Goal: Task Accomplishment & Management: Use online tool/utility

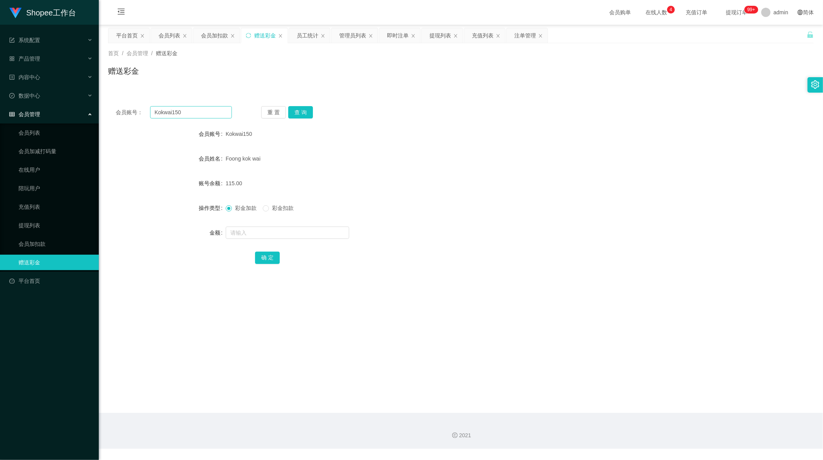
scroll to position [1, 0]
click at [183, 115] on input "Kokwai150" at bounding box center [191, 112] width 82 height 12
paste input "91250382"
type input "91250382"
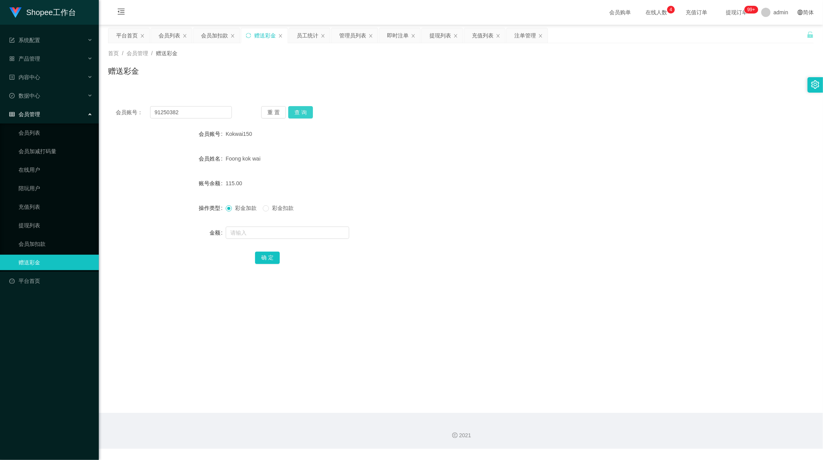
drag, startPoint x: 304, startPoint y: 110, endPoint x: 304, endPoint y: 133, distance: 22.4
click at [303, 110] on button "查 询" at bounding box center [300, 112] width 25 height 12
click at [254, 228] on input "text" at bounding box center [288, 233] width 124 height 12
type input "100"
click at [261, 252] on button "确 定" at bounding box center [267, 258] width 25 height 12
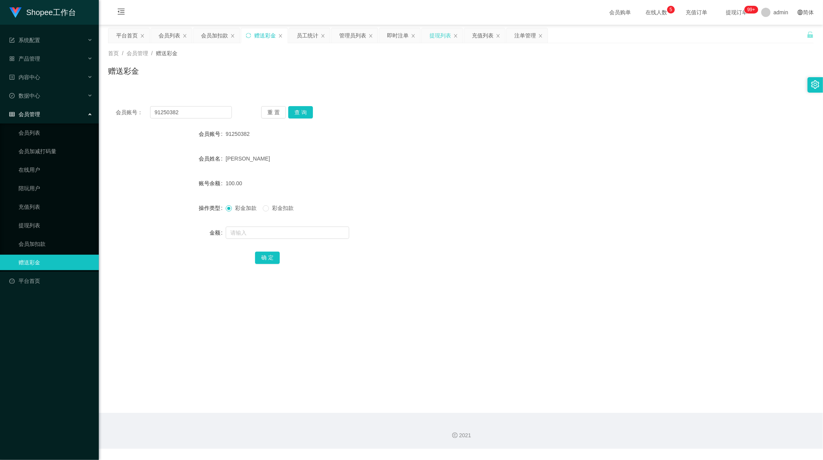
click at [441, 37] on div "提现列表" at bounding box center [441, 35] width 22 height 15
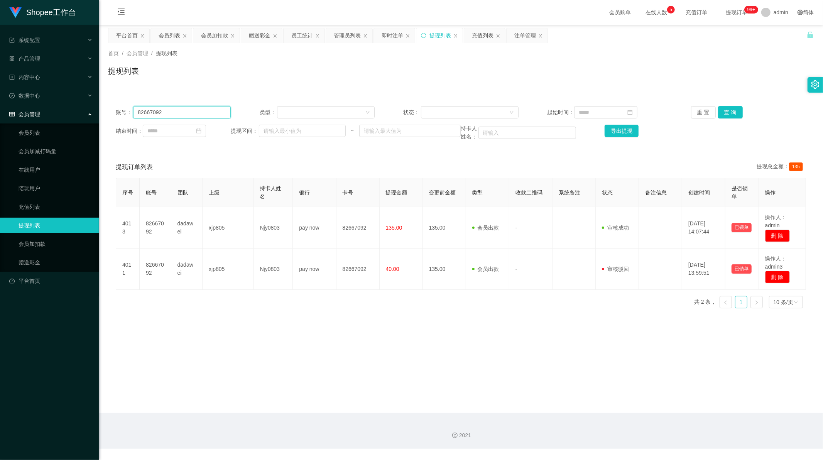
click at [188, 112] on input "82667092" at bounding box center [182, 112] width 98 height 12
drag, startPoint x: 188, startPoint y: 112, endPoint x: 581, endPoint y: 112, distance: 393.3
click at [188, 112] on input "82667092" at bounding box center [182, 112] width 98 height 12
paste input "ranajewel"
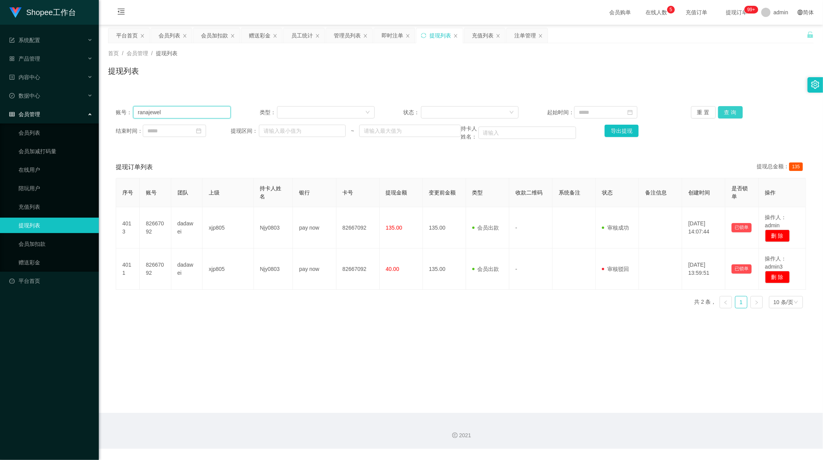
type input "ranajewel"
click at [732, 113] on button "查 询" at bounding box center [730, 112] width 25 height 12
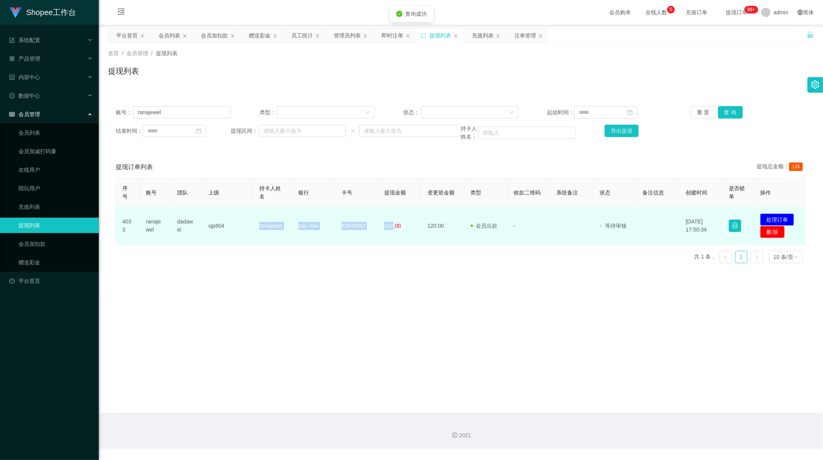
drag, startPoint x: 256, startPoint y: 225, endPoint x: 391, endPoint y: 226, distance: 135.9
click at [391, 226] on tr "4033 ranajewel dadawei xjp804 ranajewel pay now 82848842 120.00 120.00 会员出款 人工取…" at bounding box center [461, 225] width 690 height 37
copy tr "ranajewel pay now 82848842 120"
click at [776, 219] on button "处理订单" at bounding box center [777, 219] width 34 height 12
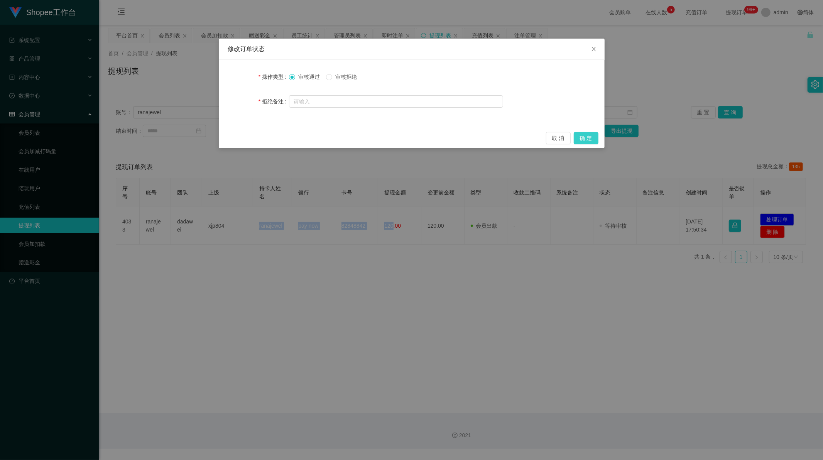
click at [579, 134] on button "确 定" at bounding box center [586, 138] width 25 height 12
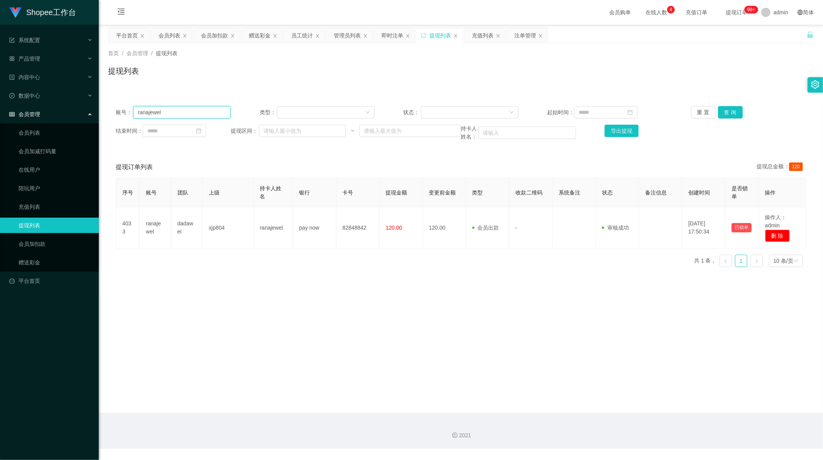
click at [191, 113] on input "ranajewel" at bounding box center [182, 112] width 98 height 12
click at [291, 68] on div "提现列表" at bounding box center [461, 74] width 706 height 18
click at [191, 110] on input "ranajewel" at bounding box center [182, 112] width 98 height 12
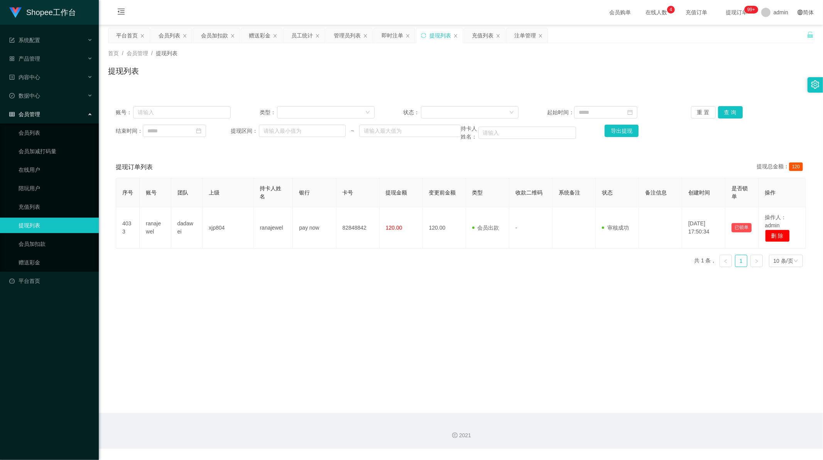
click at [715, 118] on div "账号： 类型： 状态： 起始时间： 重 置 查 询 结束时间： 提现区间： ~ 持卡人姓名： 导出提现" at bounding box center [461, 123] width 706 height 50
click at [723, 114] on button "查 询" at bounding box center [730, 112] width 25 height 12
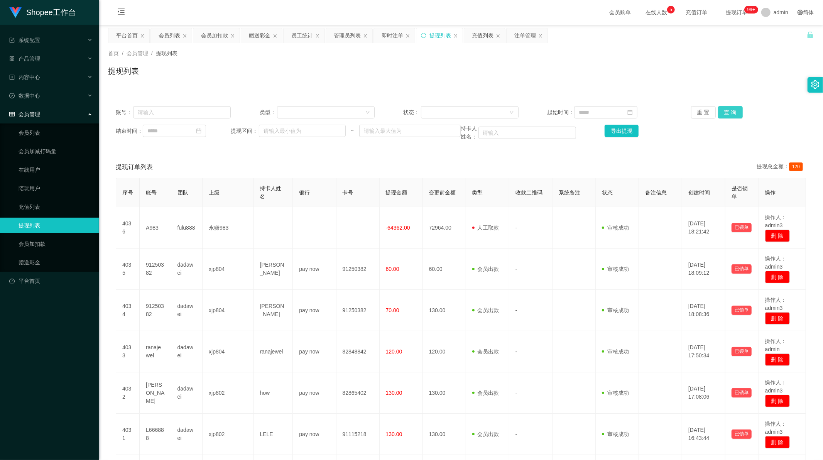
click at [722, 111] on button "查 询" at bounding box center [730, 112] width 25 height 12
click at [722, 111] on div "重 置 查 询" at bounding box center [748, 112] width 115 height 12
click at [722, 111] on button "查 询" at bounding box center [734, 112] width 33 height 12
click at [722, 111] on div "重 置 查 询" at bounding box center [748, 112] width 115 height 12
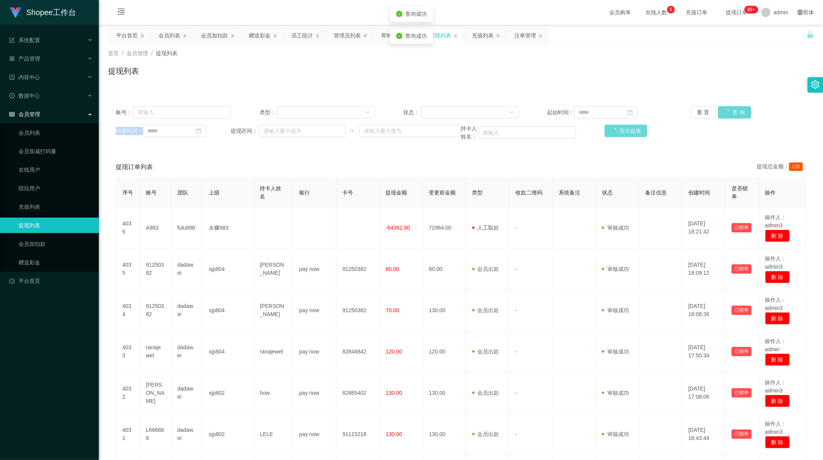
click at [722, 111] on div "重 置 查 询" at bounding box center [748, 112] width 115 height 12
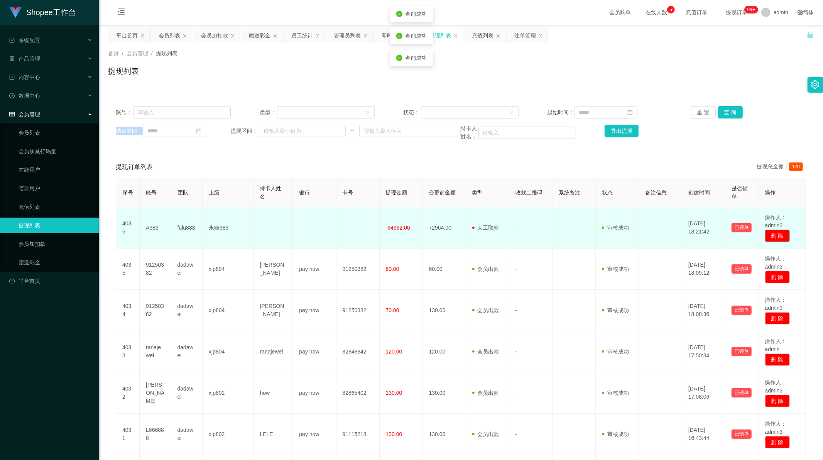
click at [773, 233] on button "删 除" at bounding box center [777, 236] width 25 height 12
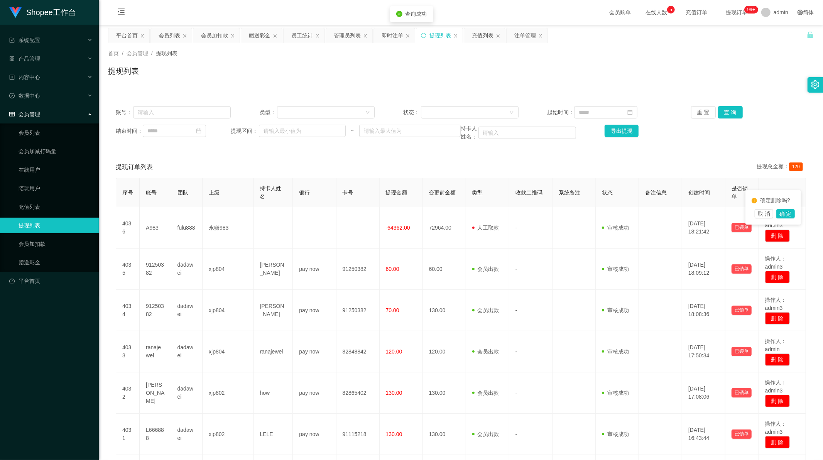
click at [772, 89] on div "账号： 类型： 状态： 起始时间： 重 置 查 询 结束时间： 提现区间： ~ 持卡人姓名： 导出提现 提现订单列表 提现总金额： 120 序号 账号 团队 …" at bounding box center [461, 367] width 706 height 556
click at [348, 69] on div "提现列表" at bounding box center [461, 74] width 706 height 18
click at [737, 110] on button "查 询" at bounding box center [730, 112] width 25 height 12
click at [302, 36] on div "员工统计" at bounding box center [302, 35] width 22 height 15
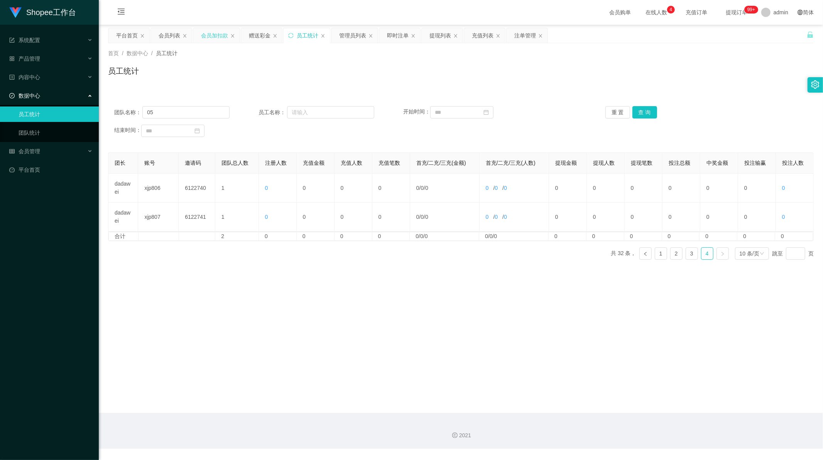
click at [218, 37] on div "会员加扣款" at bounding box center [214, 35] width 27 height 15
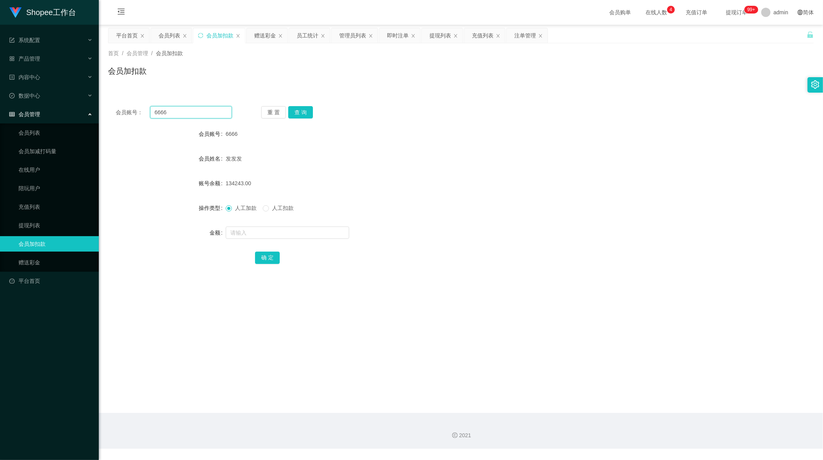
click at [178, 111] on input "6666" at bounding box center [191, 112] width 82 height 12
drag, startPoint x: 178, startPoint y: 111, endPoint x: 293, endPoint y: 106, distance: 115.5
click at [178, 110] on input "6666" at bounding box center [191, 112] width 82 height 12
paste input "A98"
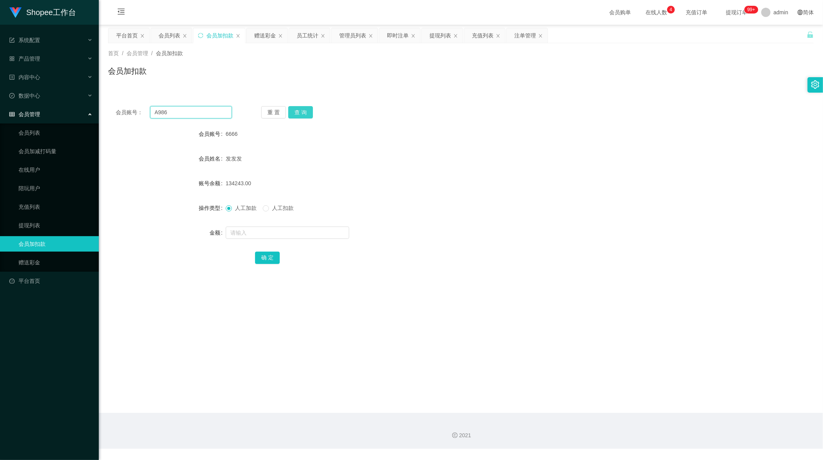
type input "A986"
click at [310, 112] on button "查 询" at bounding box center [300, 112] width 25 height 12
click at [256, 231] on input "text" at bounding box center [288, 233] width 124 height 12
paste input "10943U"
type input "10943"
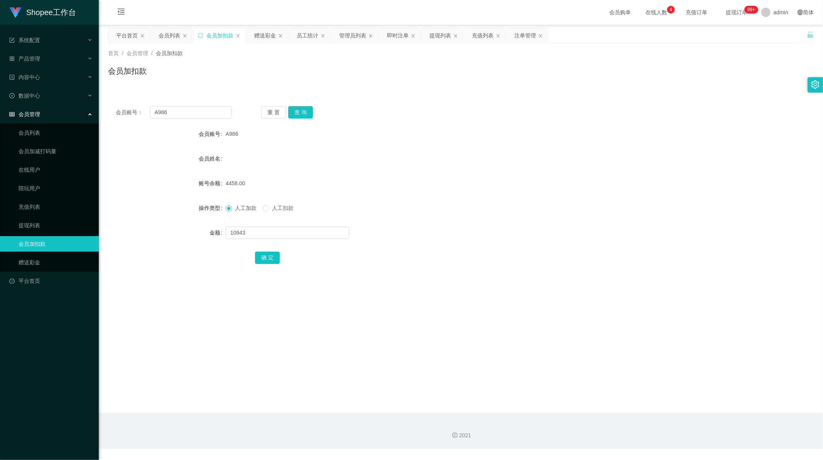
click at [240, 267] on div "会员账号： A986 重 置 查 询 会员账号 A986 会员姓名 账号余额 4458.00 操作类型 人工加款 人工扣款 金额 10943 确 定" at bounding box center [461, 190] width 706 height 184
click at [268, 260] on button "确 定" at bounding box center [267, 258] width 25 height 12
click at [287, 305] on main "关闭左侧 关闭右侧 关闭其它 刷新页面 平台首页 会员列表 会员加扣款 赠送彩金 员工统计 管理员列表 即时注单 提现列表 充值列表 注单管理 首页 / 会员…" at bounding box center [461, 219] width 724 height 388
click at [183, 109] on input "A986" at bounding box center [191, 112] width 82 height 12
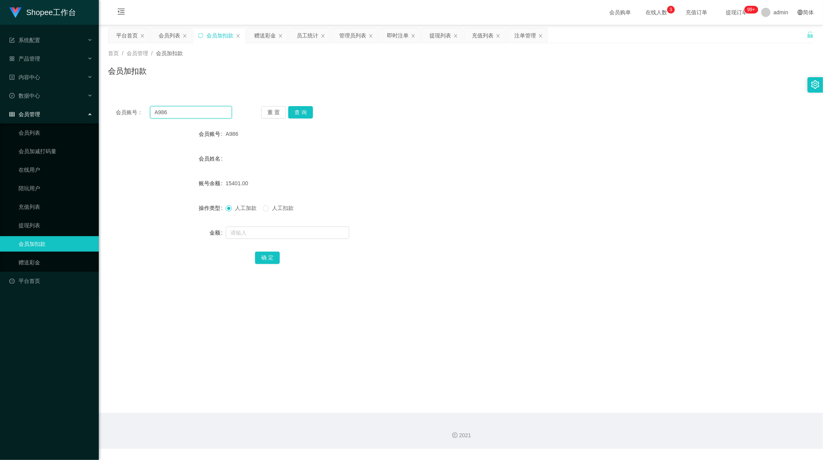
click at [183, 109] on input "A986" at bounding box center [191, 112] width 82 height 12
paste input "82848842"
type input "82848842"
click at [303, 110] on button "查 询" at bounding box center [300, 112] width 25 height 12
drag, startPoint x: 252, startPoint y: 44, endPoint x: 256, endPoint y: 41, distance: 4.2
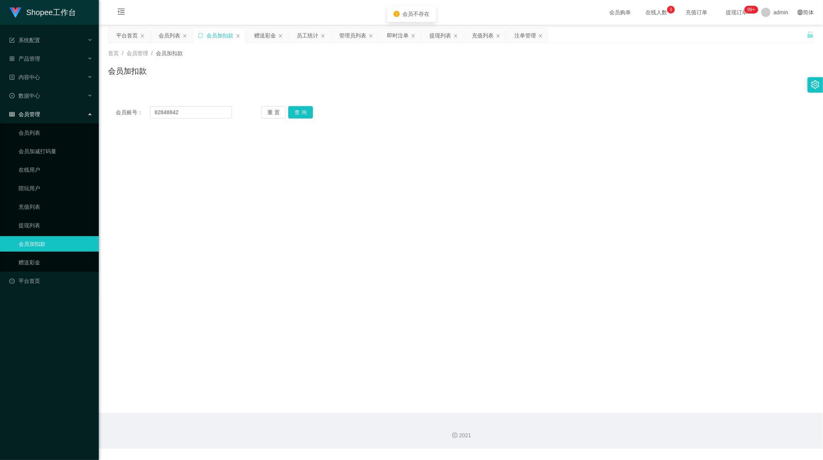
click at [253, 43] on div "首页 / 会员管理 / 会员加扣款 / 会员加扣款" at bounding box center [461, 66] width 724 height 46
click at [259, 39] on div "赠送彩金" at bounding box center [265, 35] width 22 height 15
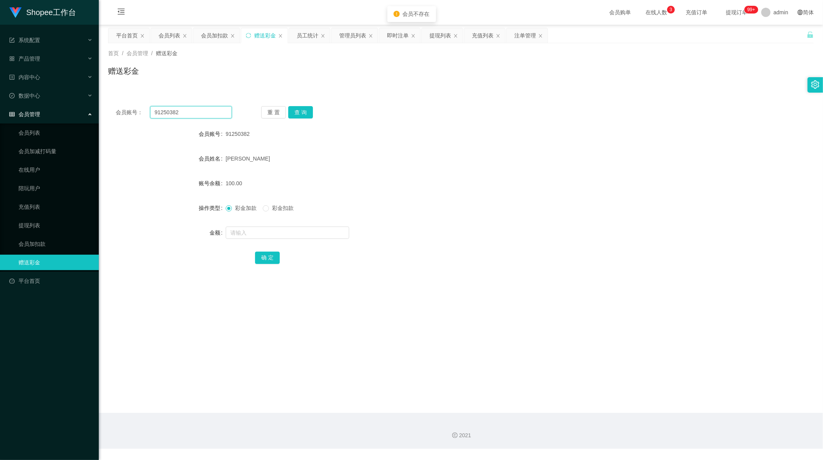
click at [212, 110] on input "91250382" at bounding box center [191, 112] width 82 height 12
drag, startPoint x: 212, startPoint y: 110, endPoint x: 217, endPoint y: 111, distance: 4.7
click at [217, 111] on input "91250382" at bounding box center [191, 112] width 82 height 12
paste input "8284884"
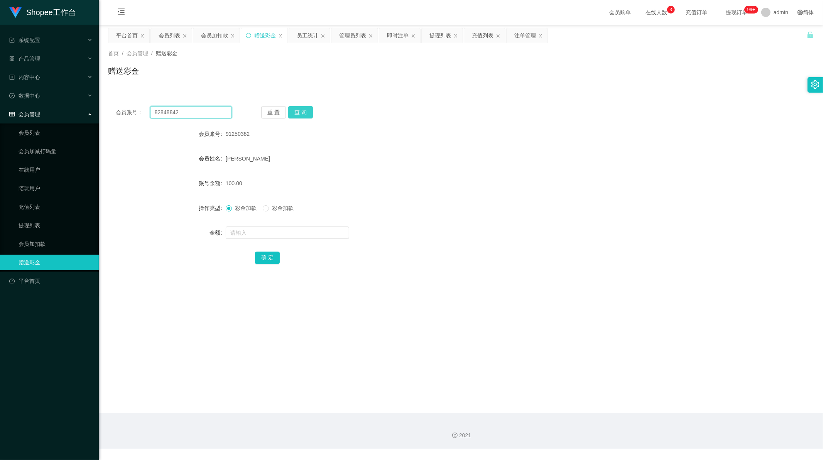
type input "82848842"
click at [306, 108] on button "查 询" at bounding box center [300, 112] width 25 height 12
click at [201, 107] on input "82848842" at bounding box center [191, 112] width 82 height 12
drag, startPoint x: 201, startPoint y: 107, endPoint x: 299, endPoint y: 114, distance: 97.9
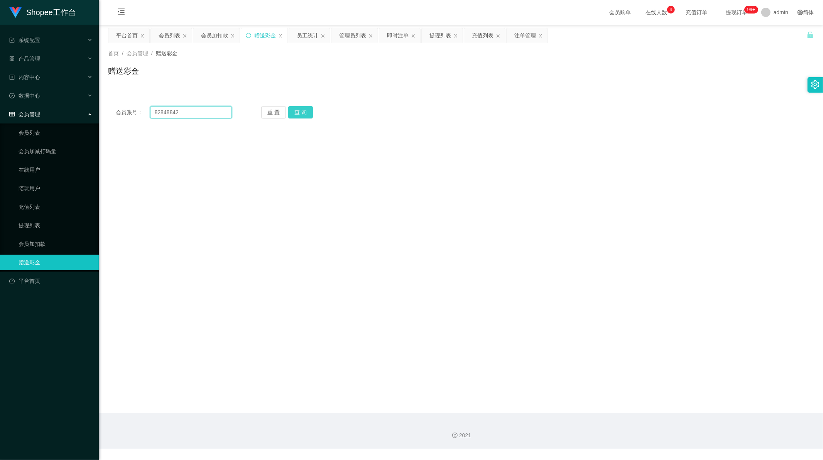
click at [206, 110] on input "82848842" at bounding box center [191, 112] width 82 height 12
click at [305, 108] on button "查 询" at bounding box center [300, 112] width 25 height 12
click at [164, 37] on div "会员列表" at bounding box center [170, 35] width 22 height 15
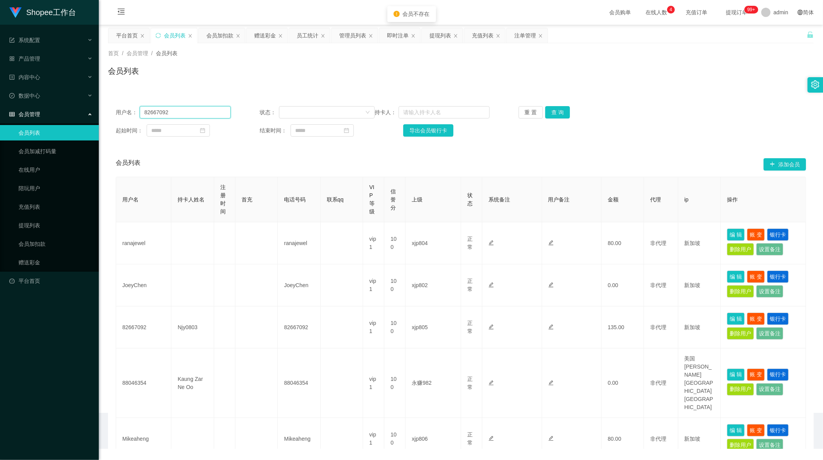
click at [211, 112] on input "82667092" at bounding box center [185, 112] width 91 height 12
paste input "84884"
type input "82848842"
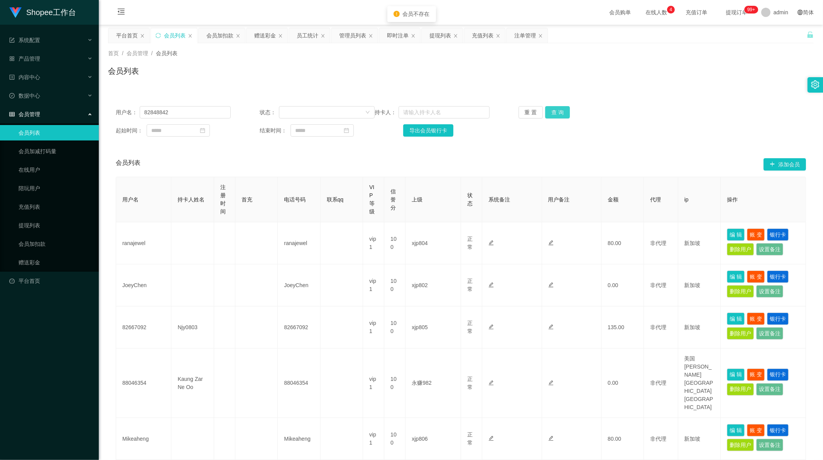
click at [559, 109] on button "查 询" at bounding box center [557, 112] width 25 height 12
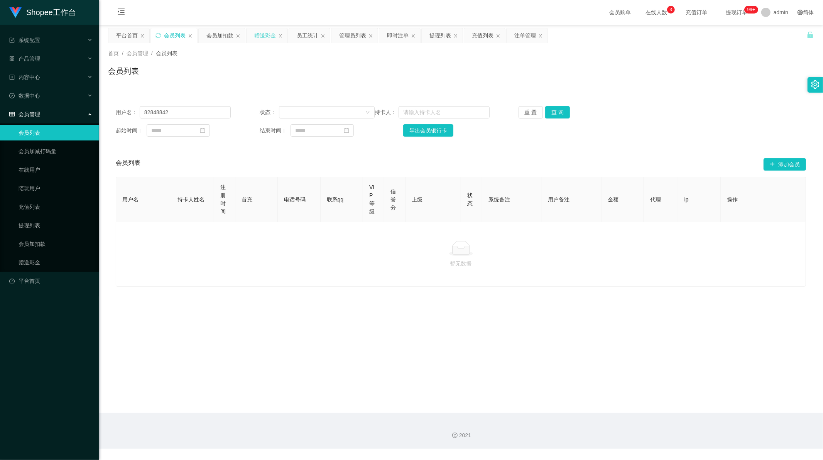
click at [259, 32] on div "赠送彩金" at bounding box center [265, 35] width 22 height 15
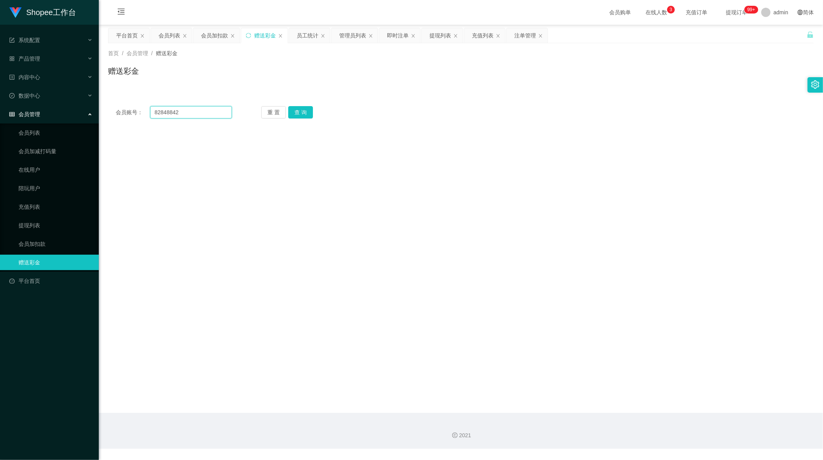
click at [181, 113] on input "82848842" at bounding box center [191, 112] width 82 height 12
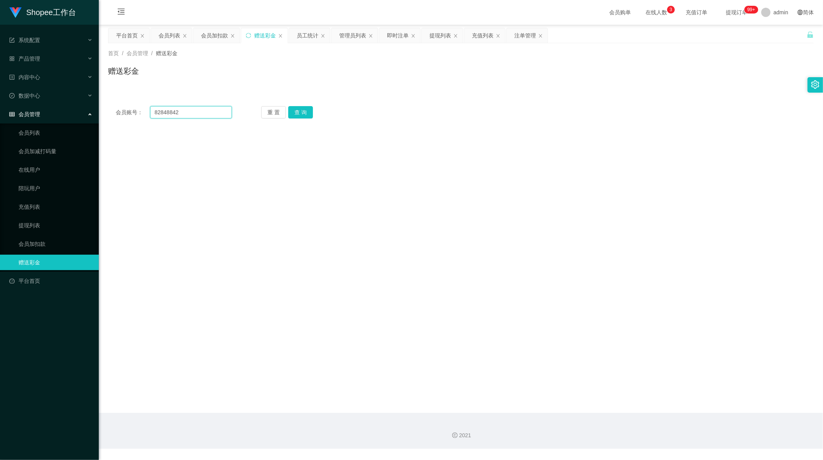
paste input "ranajewel"
type input "ranajewel"
click at [304, 111] on button "查 询" at bounding box center [300, 112] width 25 height 12
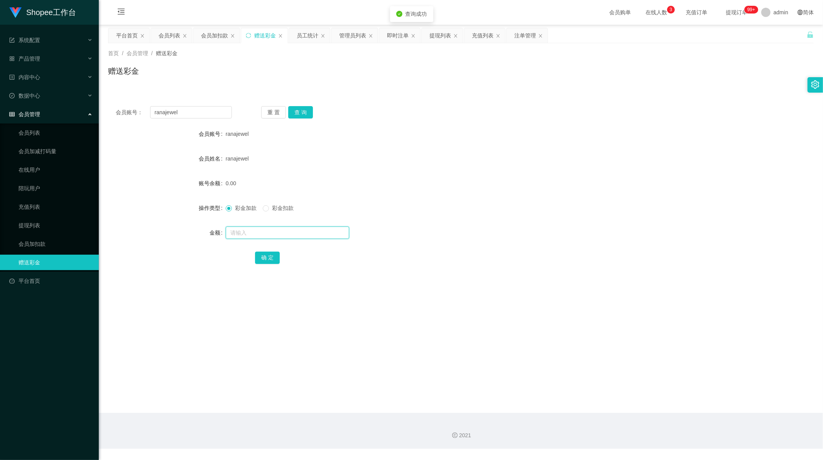
click at [257, 234] on input "text" at bounding box center [288, 233] width 124 height 12
type input "100"
click at [265, 256] on button "确 定" at bounding box center [267, 258] width 25 height 12
click at [188, 111] on input "ranajewel" at bounding box center [191, 112] width 82 height 12
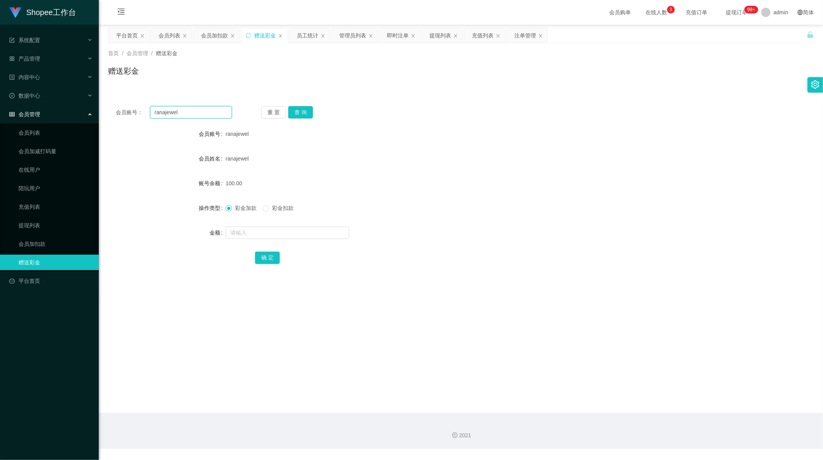
click at [188, 111] on input "ranajewel" at bounding box center [191, 112] width 82 height 12
paste input "88046354"
type input "88046354"
click at [304, 112] on button "查 询" at bounding box center [300, 112] width 25 height 12
click at [261, 235] on input "text" at bounding box center [288, 233] width 124 height 12
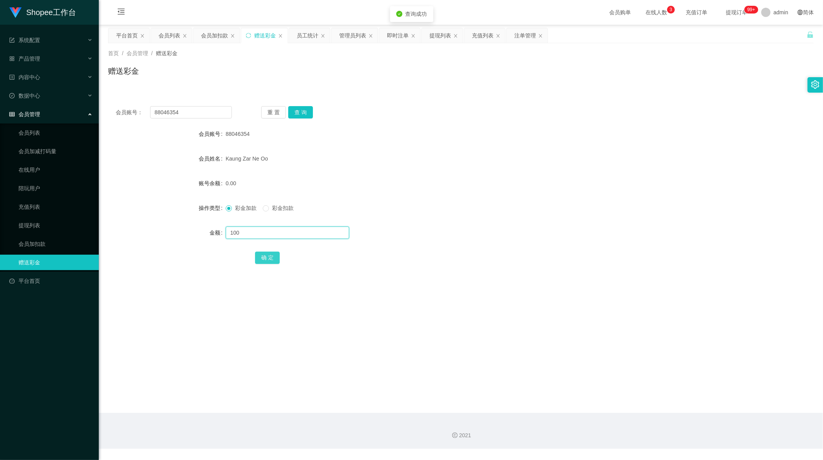
type input "100"
click at [263, 257] on button "确 定" at bounding box center [267, 258] width 25 height 12
click at [381, 254] on div "确 定" at bounding box center [461, 257] width 412 height 15
click at [369, 195] on form "会员账号 88046354 会员姓名 [PERSON_NAME] 账号余额 100.00 操作类型 彩金加款 彩金扣款 金额 确 定" at bounding box center [461, 195] width 706 height 139
click at [189, 112] on input "88046354" at bounding box center [191, 112] width 82 height 12
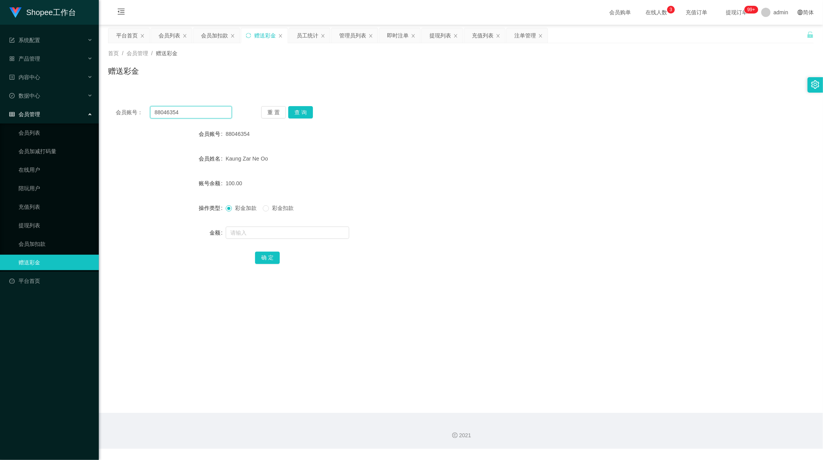
click at [189, 112] on input "88046354" at bounding box center [191, 112] width 82 height 12
paste input "2667092"
type input "82667092"
drag, startPoint x: 299, startPoint y: 112, endPoint x: 298, endPoint y: 117, distance: 5.1
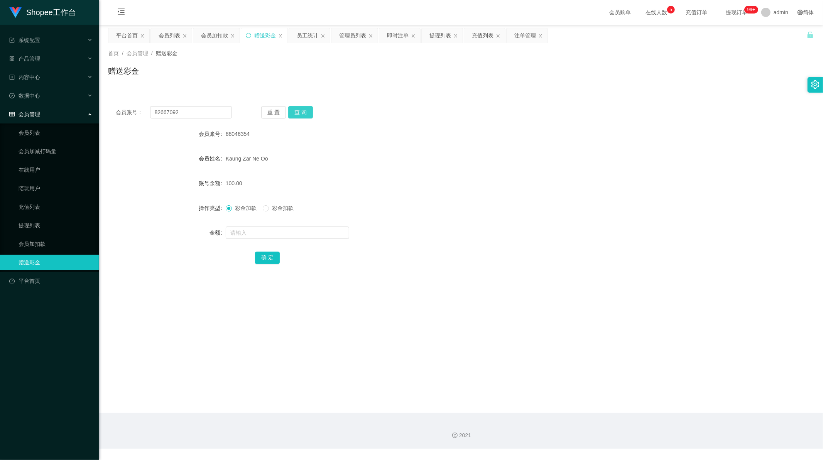
click at [299, 112] on button "查 询" at bounding box center [300, 112] width 25 height 12
click at [246, 230] on input "text" at bounding box center [288, 233] width 124 height 12
type input "100"
click at [264, 255] on button "确 定" at bounding box center [267, 258] width 25 height 12
click at [448, 293] on main "关闭左侧 关闭右侧 关闭其它 刷新页面 平台首页 会员列表 会员加扣款 赠送彩金 员工统计 管理员列表 即时注单 提现列表 充值列表 注单管理 首页 / 会员…" at bounding box center [461, 219] width 724 height 388
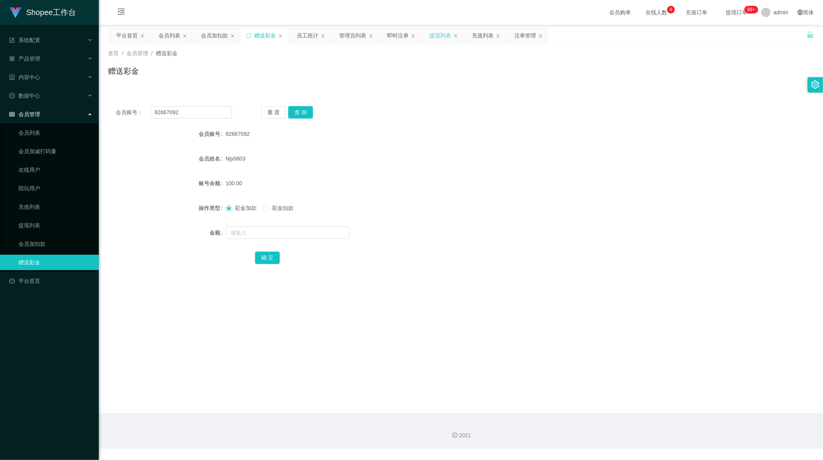
click at [439, 39] on div "提现列表" at bounding box center [441, 35] width 22 height 15
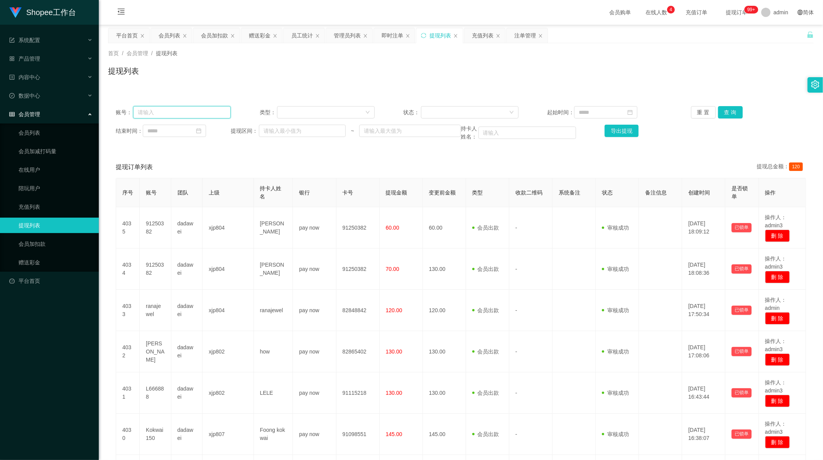
click at [199, 113] on input "text" at bounding box center [182, 112] width 98 height 12
paste input "82667092"
type input "82667092"
click at [734, 116] on button "查 询" at bounding box center [730, 112] width 25 height 12
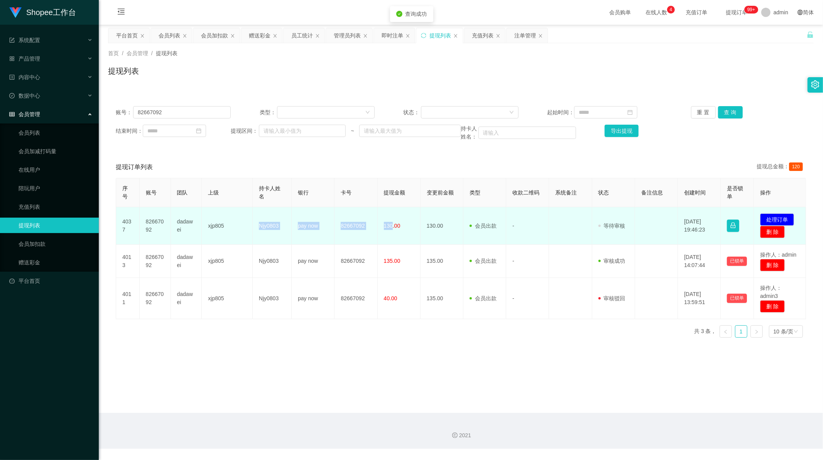
drag, startPoint x: 255, startPoint y: 227, endPoint x: 390, endPoint y: 226, distance: 135.5
click at [390, 226] on tr "4037 82667092 dadawei xjp805 Njy0803 pay now 82667092 130.00 130.00 会员出款 人工取款 -…" at bounding box center [461, 225] width 690 height 37
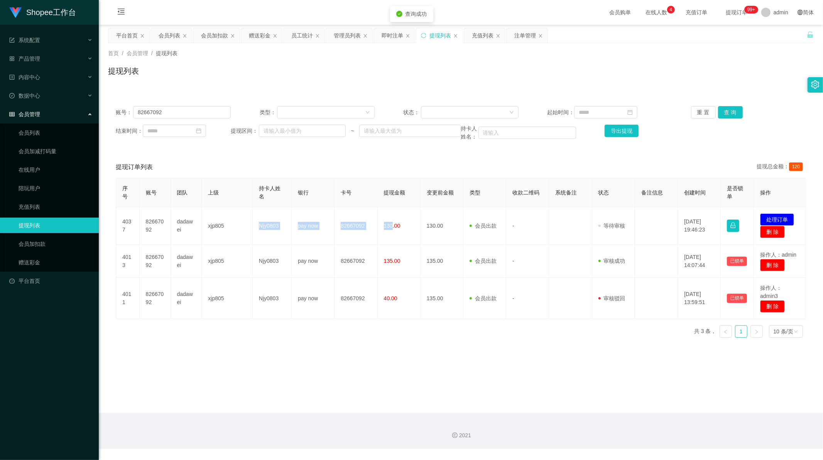
copy tr "Njy0803 pay now 82667092 130"
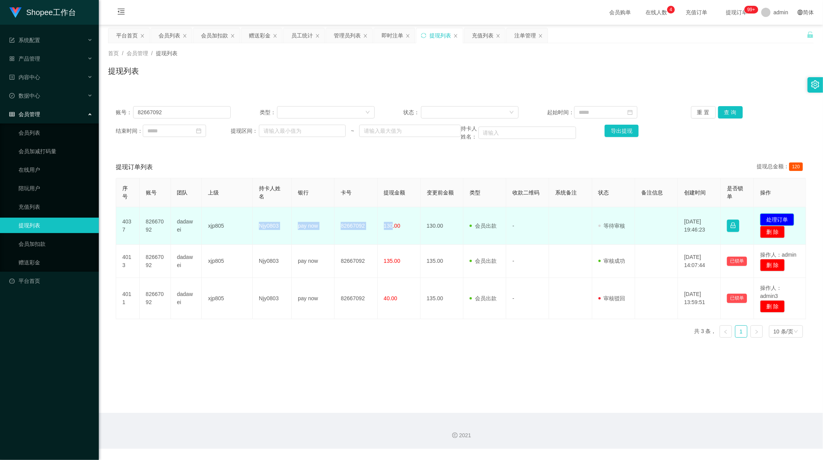
click at [778, 219] on button "处理订单" at bounding box center [777, 219] width 34 height 12
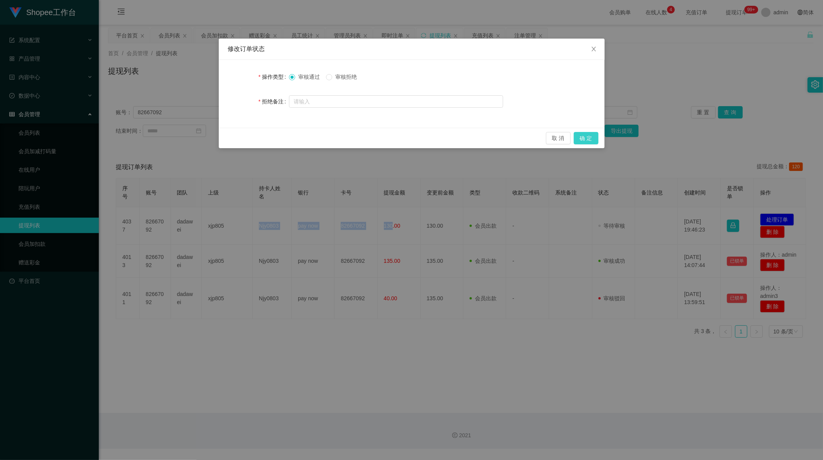
click at [591, 138] on button "确 定" at bounding box center [586, 138] width 25 height 12
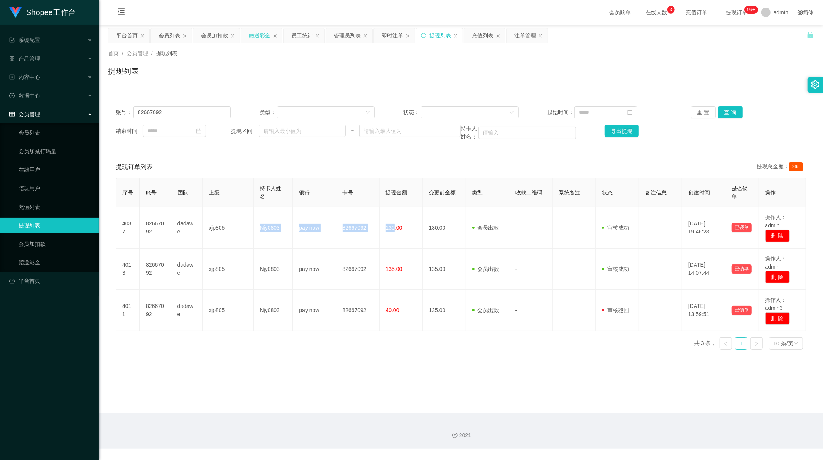
click at [248, 37] on div "赠送彩金" at bounding box center [261, 35] width 41 height 15
click at [256, 39] on div "赠送彩金" at bounding box center [260, 35] width 22 height 15
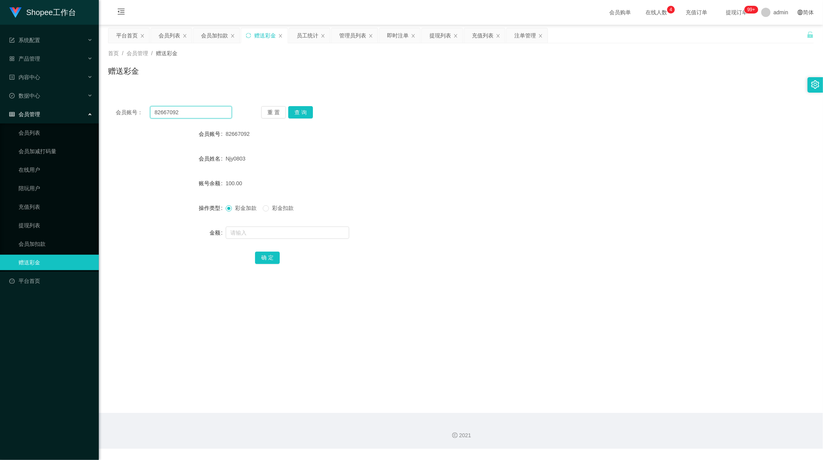
click at [187, 108] on input "82667092" at bounding box center [191, 112] width 82 height 12
drag, startPoint x: 187, startPoint y: 108, endPoint x: 317, endPoint y: 113, distance: 130.2
click at [189, 108] on input "82667092" at bounding box center [191, 112] width 82 height 12
paste input "minmin2206"
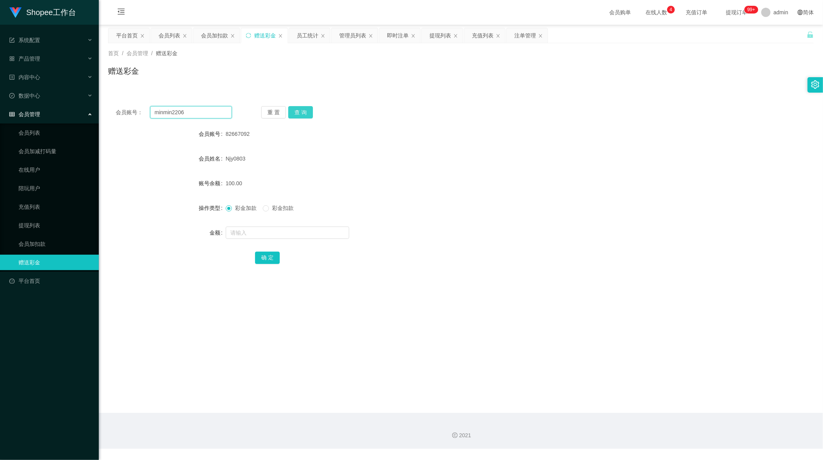
type input "minmin2206"
click at [304, 111] on button "查 询" at bounding box center [300, 112] width 25 height 12
click at [251, 231] on input "text" at bounding box center [288, 233] width 124 height 12
type input "15"
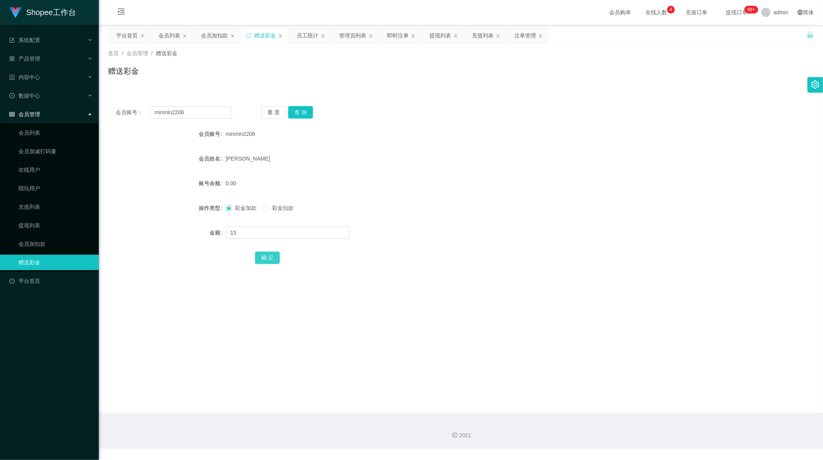
click at [271, 258] on button "确 定" at bounding box center [267, 258] width 25 height 12
click at [200, 111] on input "minmin2206" at bounding box center [191, 112] width 82 height 12
paste input "KSL109"
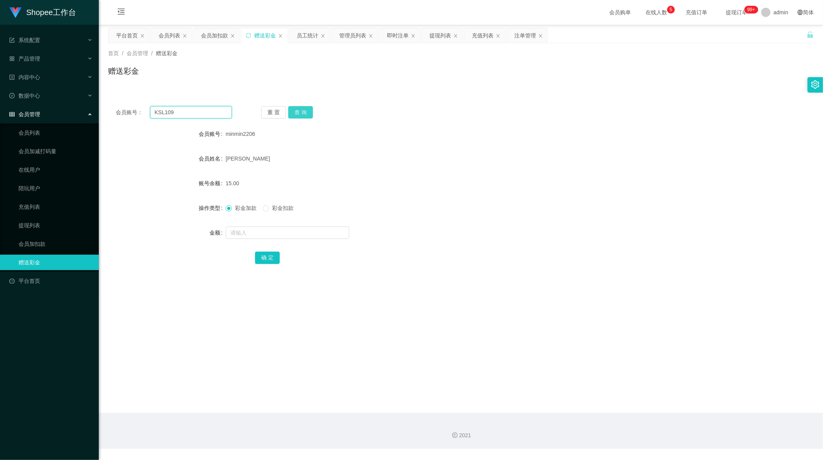
type input "KSL109"
drag, startPoint x: 294, startPoint y: 108, endPoint x: 296, endPoint y: 118, distance: 10.1
click at [294, 108] on button "查 询" at bounding box center [300, 112] width 25 height 12
click at [251, 232] on input "text" at bounding box center [288, 233] width 124 height 12
type input "15"
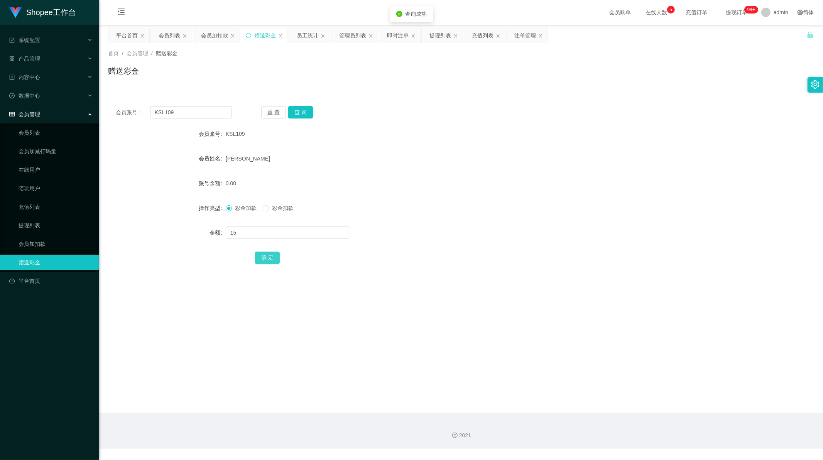
click at [263, 255] on button "确 定" at bounding box center [267, 258] width 25 height 12
click at [199, 115] on input "KSL109" at bounding box center [191, 112] width 82 height 12
click at [199, 113] on input "KSL109" at bounding box center [191, 112] width 82 height 12
paste input "shopeepee"
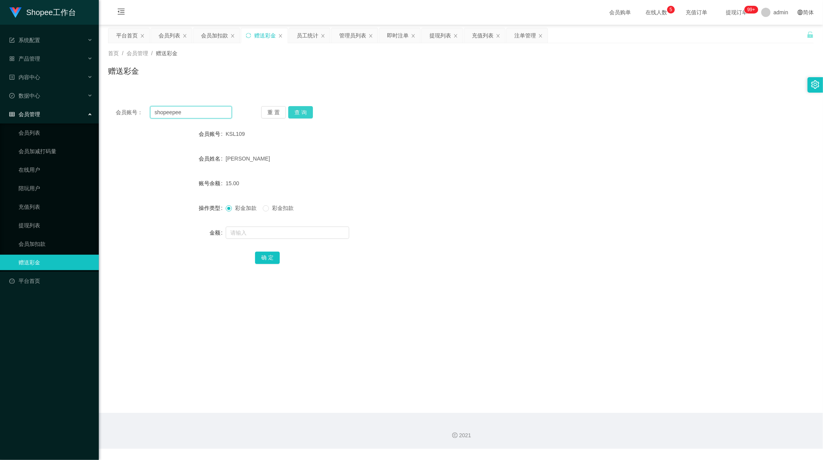
type input "shopeepee"
click at [303, 110] on button "查 询" at bounding box center [300, 112] width 25 height 12
click at [243, 230] on input "text" at bounding box center [288, 233] width 124 height 12
type input "15"
click at [267, 254] on button "确 定" at bounding box center [267, 258] width 25 height 12
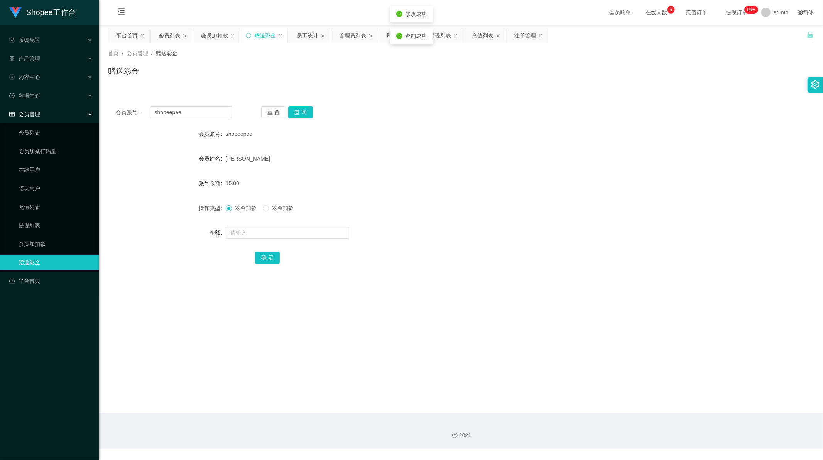
click at [259, 312] on main "关闭左侧 关闭右侧 关闭其它 刷新页面 平台首页 会员列表 会员加扣款 赠送彩金 员工统计 管理员列表 即时注单 提现列表 充值列表 注单管理 首页 / 会员…" at bounding box center [461, 219] width 724 height 388
click at [184, 108] on input "shopeepee" at bounding box center [191, 112] width 82 height 12
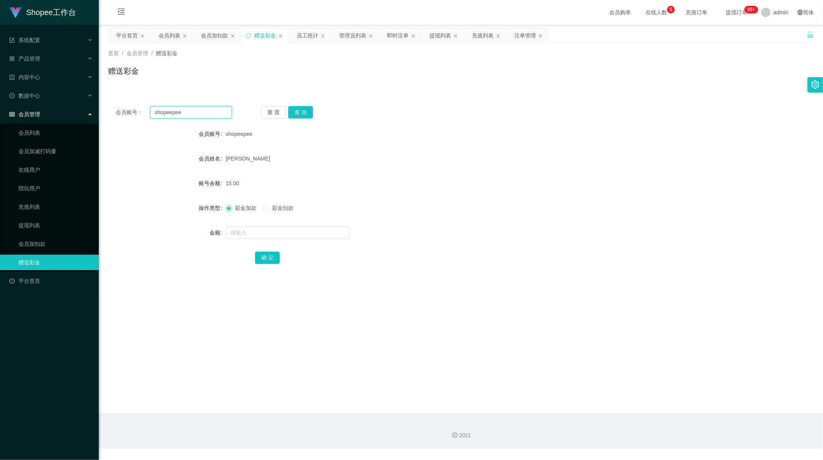
click at [184, 108] on input "shopeepee" at bounding box center [191, 112] width 82 height 12
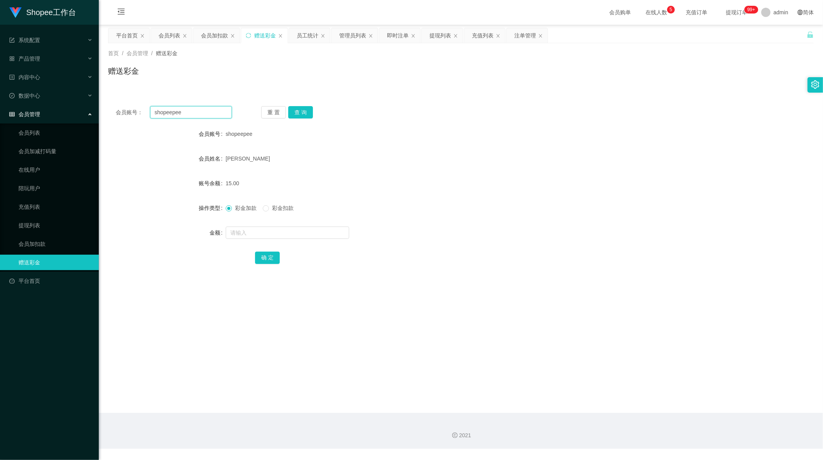
click at [185, 108] on input "shopeepee" at bounding box center [191, 112] width 82 height 12
paste input "ptan810304"
type input "sptan810304"
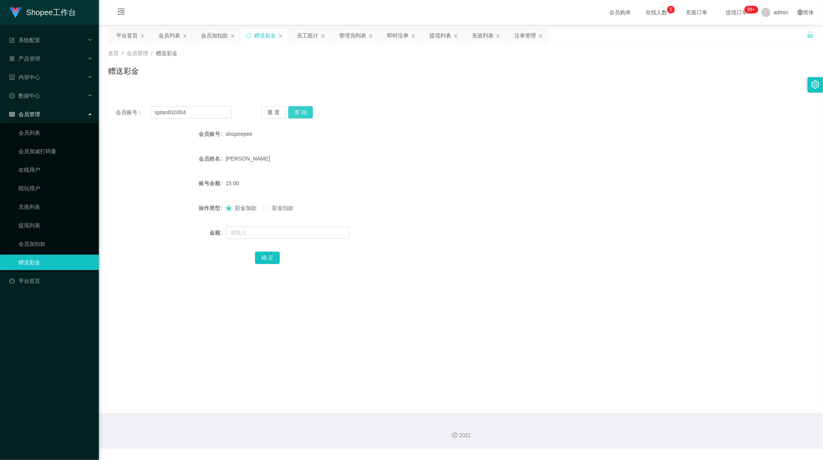
click at [298, 110] on button "查 询" at bounding box center [300, 112] width 25 height 12
click at [241, 232] on input "text" at bounding box center [288, 233] width 124 height 12
type input "15"
click at [266, 262] on button "确 定" at bounding box center [267, 258] width 25 height 12
click at [188, 113] on input "sptan810304" at bounding box center [191, 112] width 82 height 12
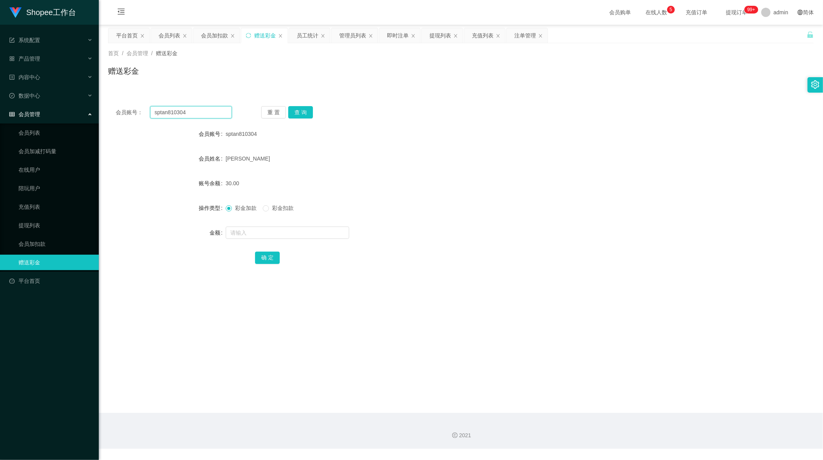
click at [188, 113] on input "sptan810304" at bounding box center [191, 112] width 82 height 12
paste input "KSL109"
type input "KSL109"
click at [300, 112] on button "查 询" at bounding box center [300, 112] width 25 height 12
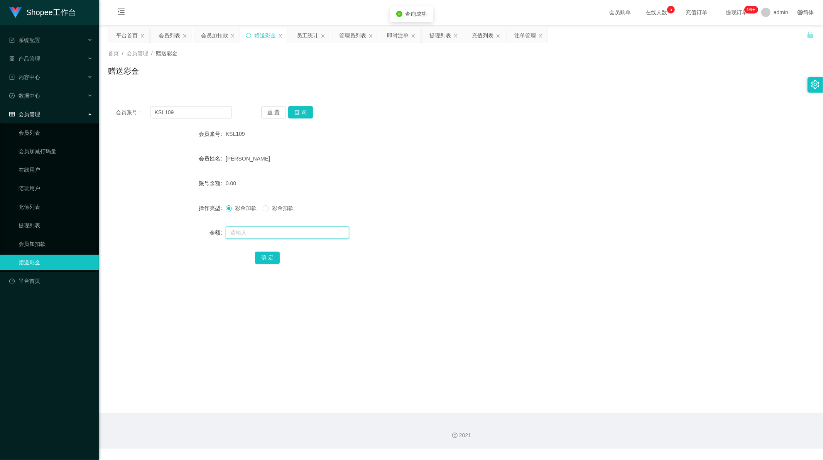
click at [242, 230] on input "text" at bounding box center [288, 233] width 124 height 12
type input "15"
click at [266, 255] on button "确 定" at bounding box center [267, 258] width 25 height 12
click at [172, 36] on div "会员列表" at bounding box center [170, 35] width 22 height 15
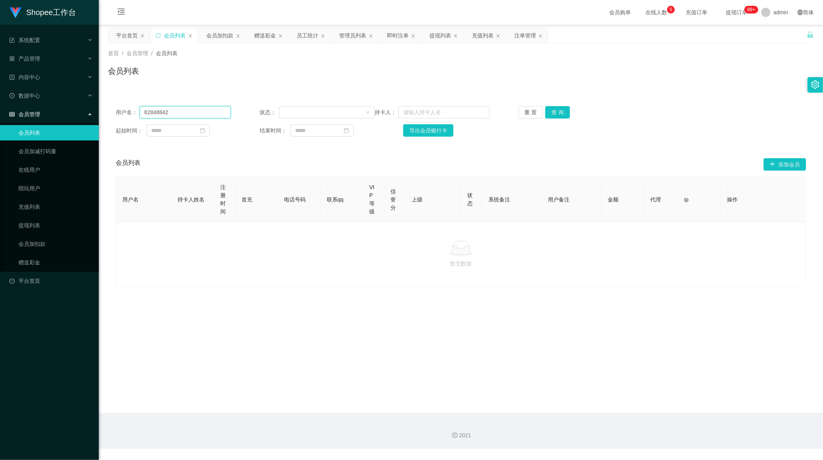
click at [176, 118] on input "82848842" at bounding box center [185, 112] width 91 height 12
paste input "KSL109"
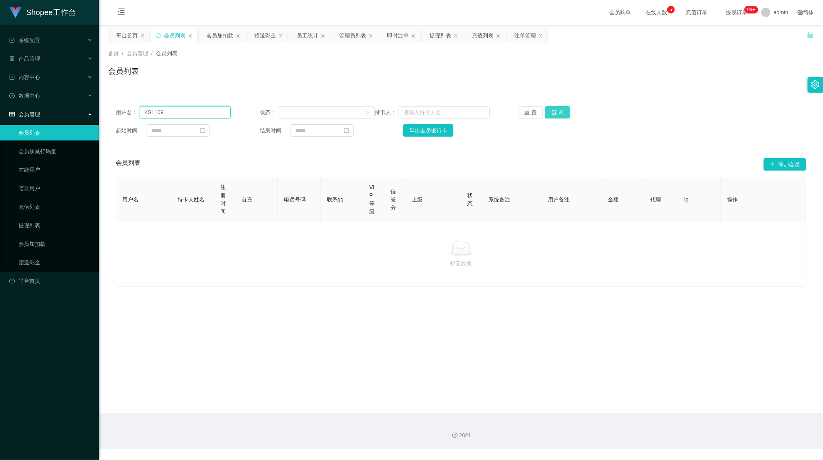
type input "KSL109"
click at [562, 111] on button "查 询" at bounding box center [557, 112] width 25 height 12
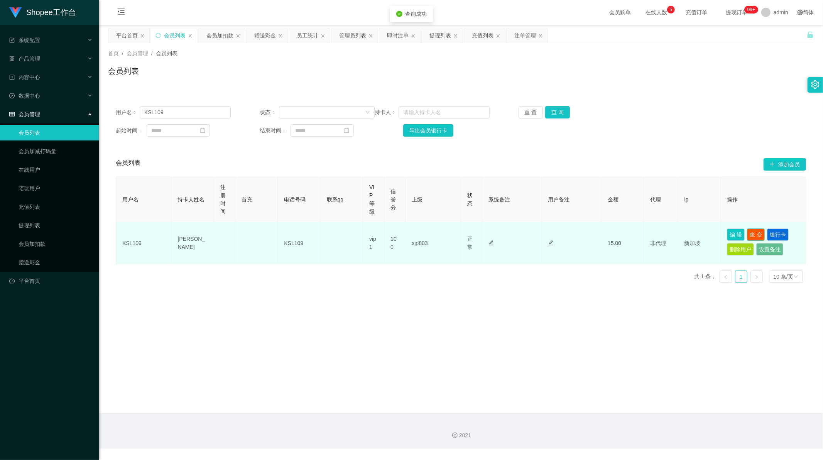
click at [755, 233] on button "账 变" at bounding box center [756, 234] width 18 height 12
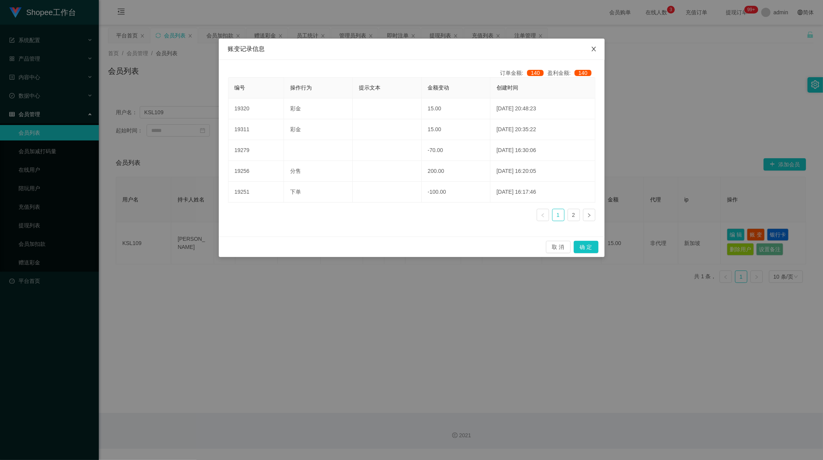
click at [596, 48] on icon "图标: close" at bounding box center [594, 49] width 6 height 6
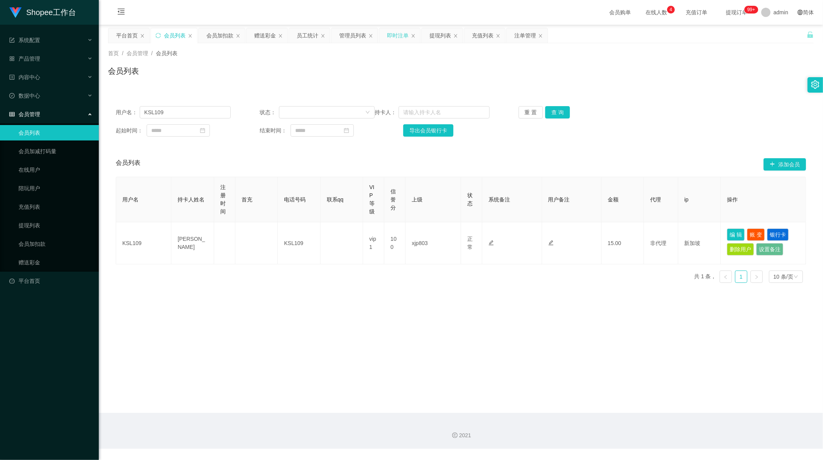
click at [398, 36] on div "即时注单" at bounding box center [398, 35] width 22 height 15
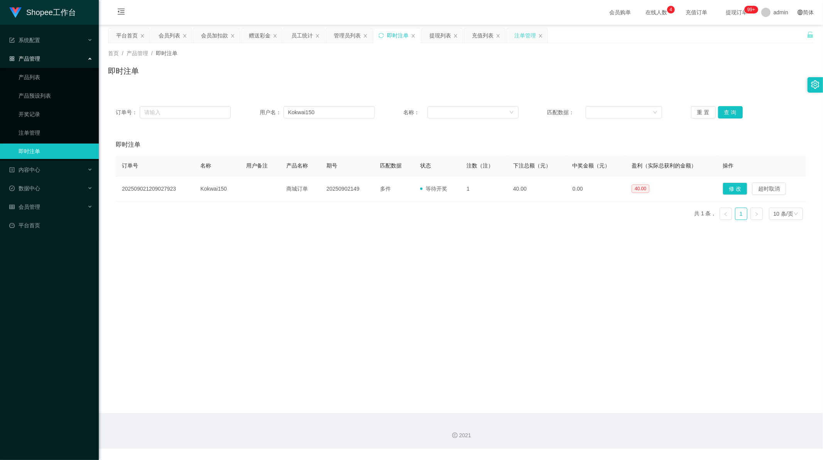
click at [528, 38] on div "注单管理" at bounding box center [525, 35] width 22 height 15
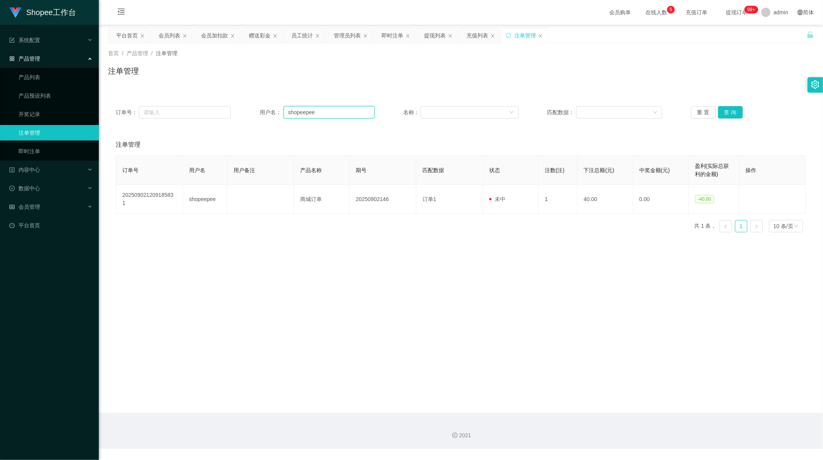
click at [327, 110] on input "shopeepee" at bounding box center [329, 112] width 91 height 12
drag, startPoint x: 327, startPoint y: 110, endPoint x: 558, endPoint y: 112, distance: 230.8
click at [327, 111] on input "shopeepee" at bounding box center [329, 112] width 91 height 12
paste input "KSL109"
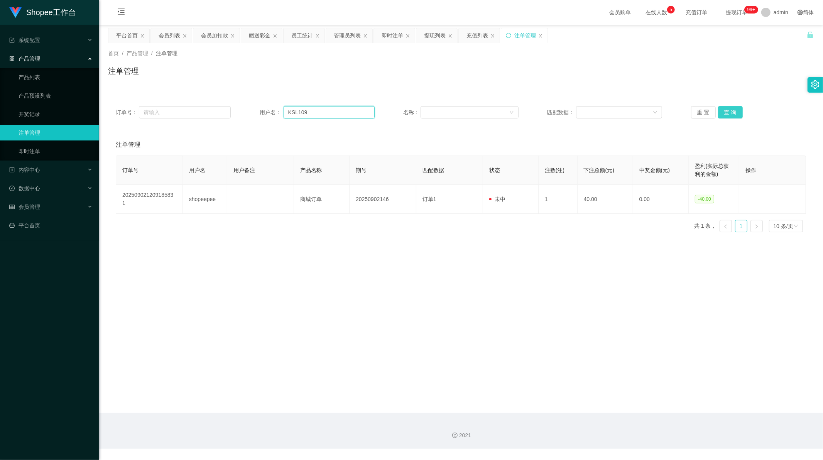
type input "KSL109"
click at [726, 110] on button "查 询" at bounding box center [730, 112] width 25 height 12
click at [449, 265] on main "关闭左侧 关闭右侧 关闭其它 刷新页面 平台首页 会员列表 会员加扣款 赠送彩金 员工统计 管理员列表 即时注单 提现列表 充值列表 注单管理 首页 / 产品…" at bounding box center [461, 219] width 724 height 388
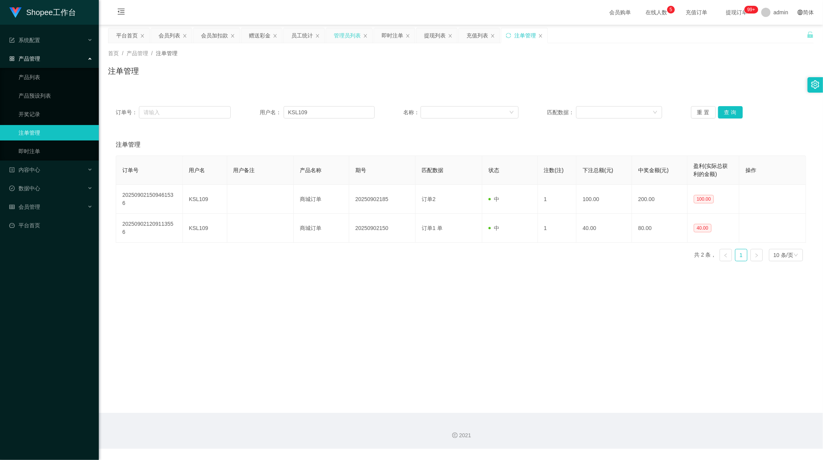
click at [340, 38] on div "管理员列表" at bounding box center [347, 35] width 27 height 15
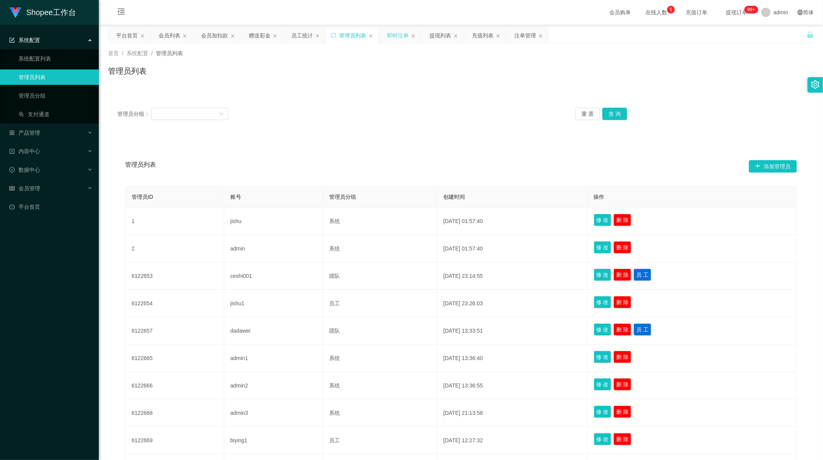
click at [384, 37] on div "即时注单" at bounding box center [399, 35] width 41 height 15
click at [440, 37] on div "提现列表" at bounding box center [441, 35] width 22 height 15
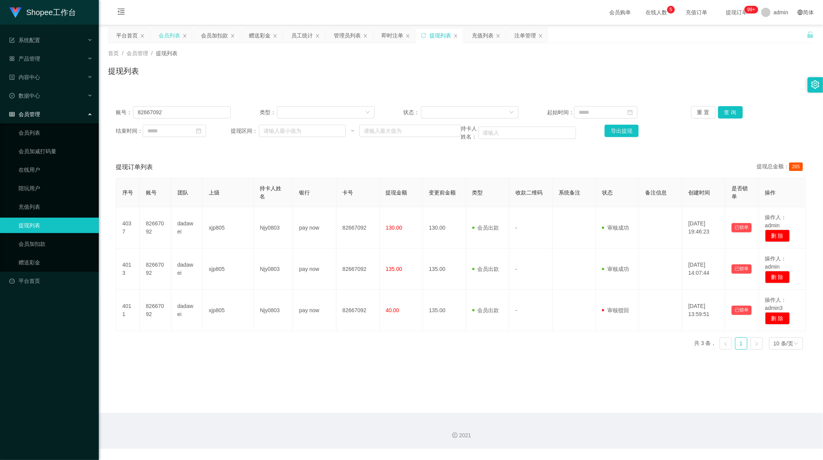
click at [177, 39] on div "会员列表" at bounding box center [170, 35] width 22 height 15
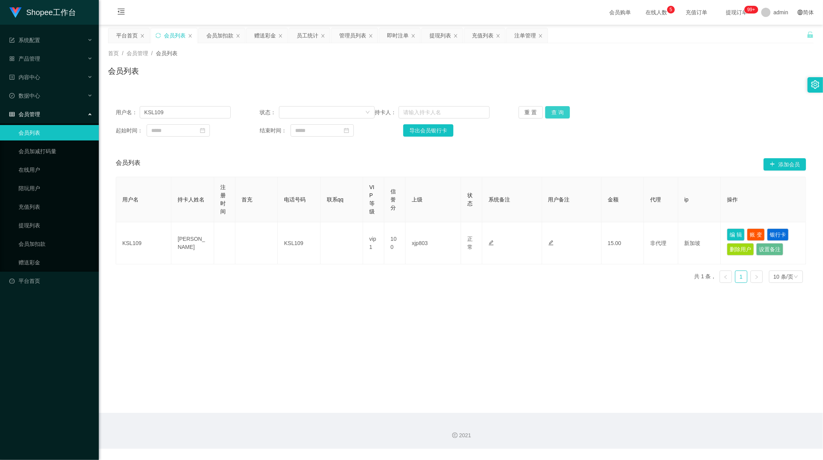
click at [558, 114] on button "查 询" at bounding box center [557, 112] width 25 height 12
click at [558, 114] on div "重 置 查 询" at bounding box center [576, 112] width 115 height 12
click at [558, 114] on button "查 询" at bounding box center [561, 112] width 33 height 12
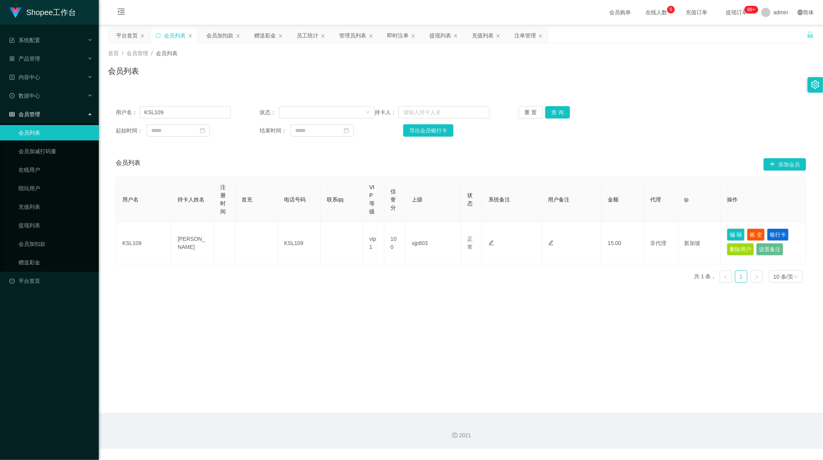
click at [286, 318] on main "关闭左侧 关闭右侧 关闭其它 刷新页面 平台首页 会员列表 会员加扣款 赠送彩金 员工统计 管理员列表 即时注单 提现列表 充值列表 注单管理 首页 / 会员…" at bounding box center [461, 219] width 724 height 388
click at [241, 325] on main "关闭左侧 关闭右侧 关闭其它 刷新页面 平台首页 会员列表 会员加扣款 赠送彩金 员工统计 管理员列表 即时注单 提现列表 充值列表 注单管理 首页 / 会员…" at bounding box center [461, 219] width 724 height 388
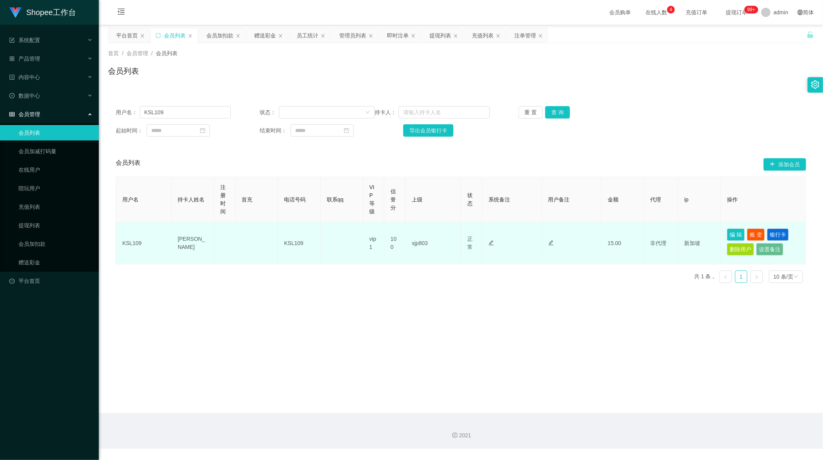
click at [135, 245] on td "KSL109" at bounding box center [143, 243] width 55 height 42
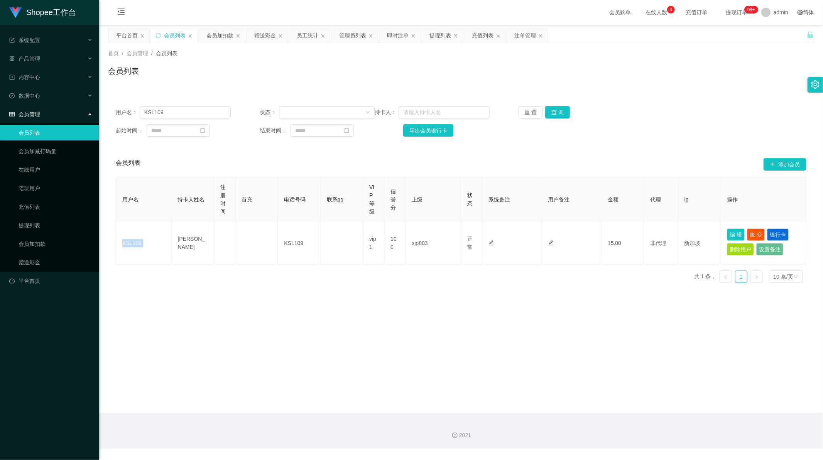
copy td "KSL109"
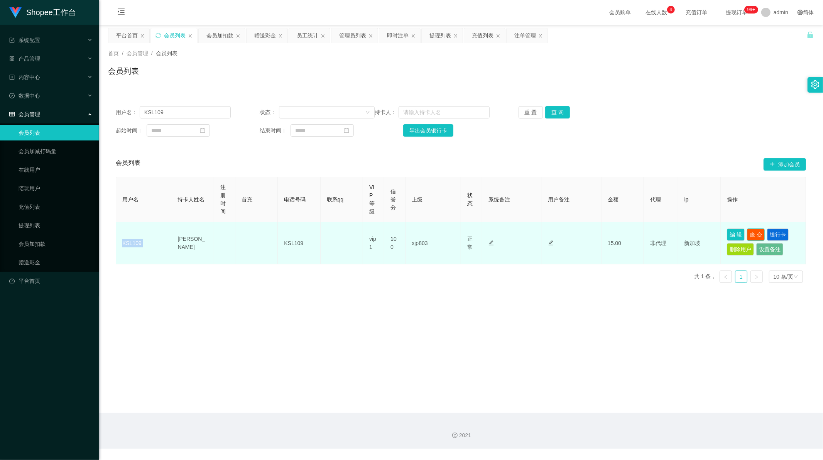
click at [751, 234] on button "账 变" at bounding box center [756, 234] width 18 height 12
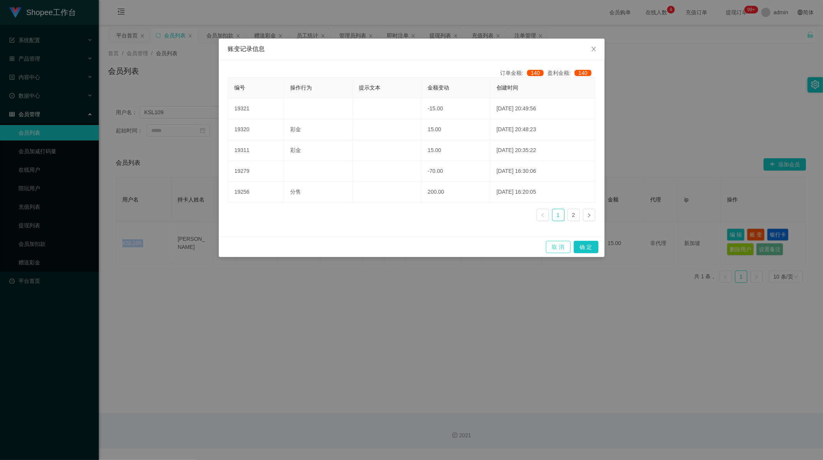
click at [558, 245] on button "取 消" at bounding box center [558, 247] width 25 height 12
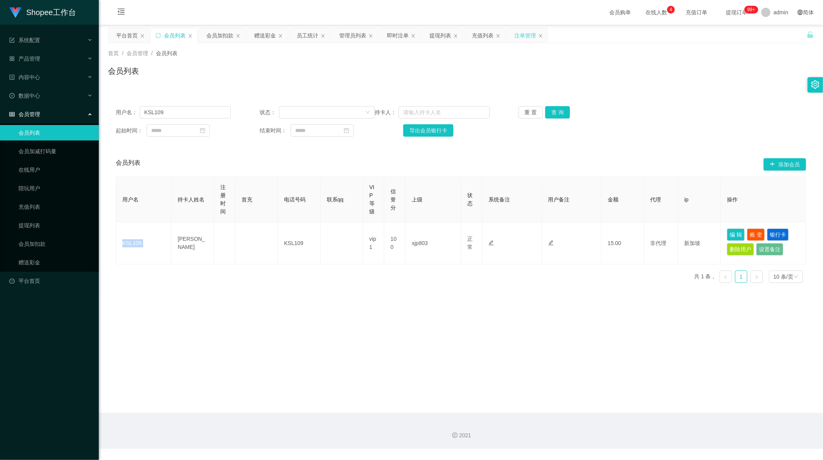
click at [523, 34] on div "注单管理" at bounding box center [525, 35] width 22 height 15
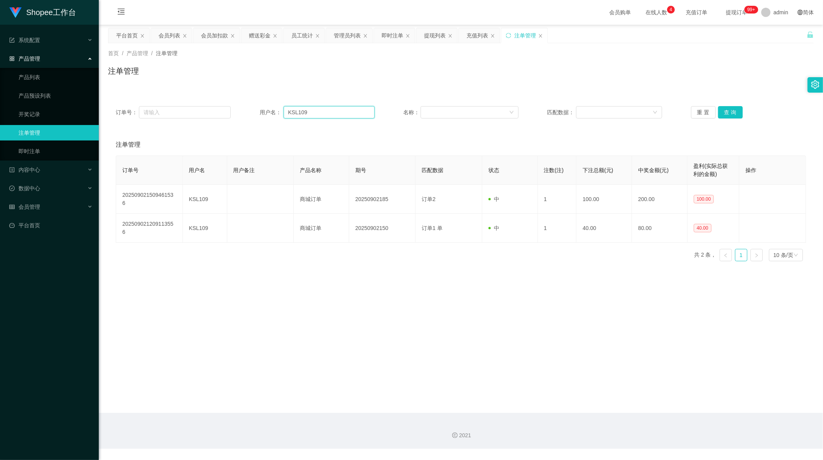
click at [310, 117] on input "KSL109" at bounding box center [329, 112] width 91 height 12
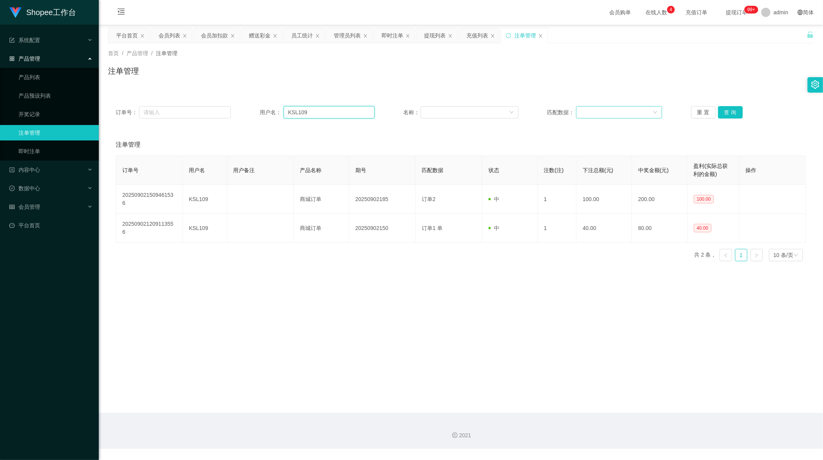
paste input "text"
click at [730, 111] on button "查 询" at bounding box center [730, 112] width 25 height 12
type input "KSL109"
click at [404, 290] on main "关闭左侧 关闭右侧 关闭其它 刷新页面 平台首页 会员列表 会员加扣款 赠送彩金 员工统计 管理员列表 即时注单 提现列表 充值列表 注单管理 首页 / 产品…" at bounding box center [461, 219] width 724 height 388
click at [176, 35] on div "会员列表" at bounding box center [170, 35] width 22 height 15
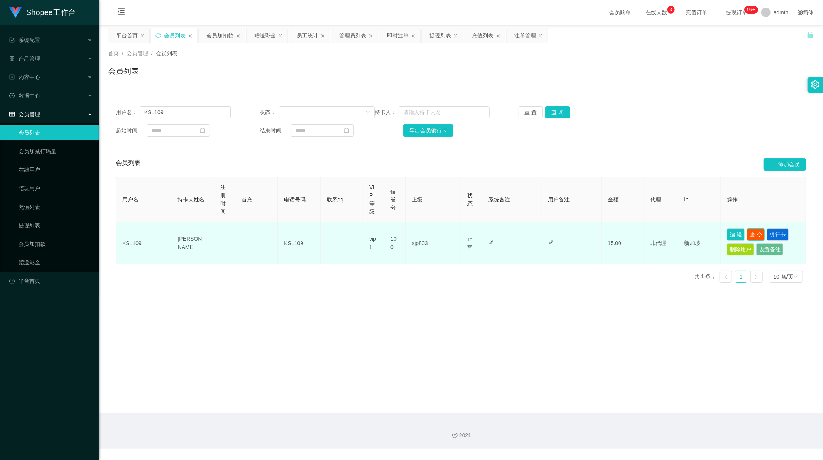
click at [753, 232] on button "账 变" at bounding box center [756, 234] width 18 height 12
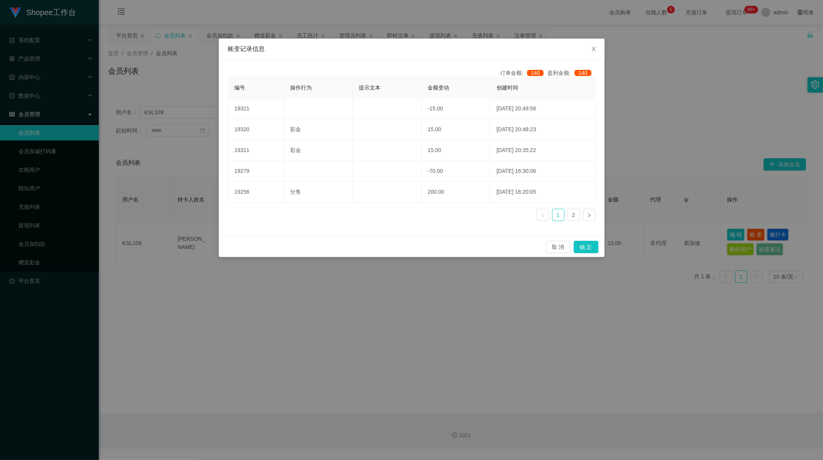
click at [370, 223] on div "编号 操作行为 提示文本 金额变动 创建时间 19321 -15.00 [DATE] 20:49:56 19320 彩金 15.00 [DATE] 20:48…" at bounding box center [411, 152] width 367 height 150
click at [309, 41] on div "账变记录信息" at bounding box center [412, 49] width 386 height 21
click at [341, 24] on div "账变记录信息 订单金额: 140 盈利金额: 140 编号 操作行为 提示文本 金额变动 创建时间 19321 -15.00 [DATE] 20:49:56 …" at bounding box center [411, 230] width 823 height 460
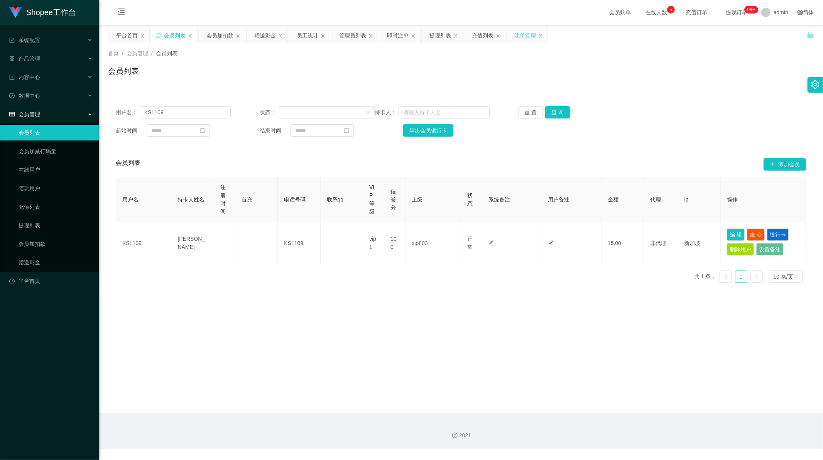
click at [526, 36] on div "注单管理" at bounding box center [525, 35] width 22 height 15
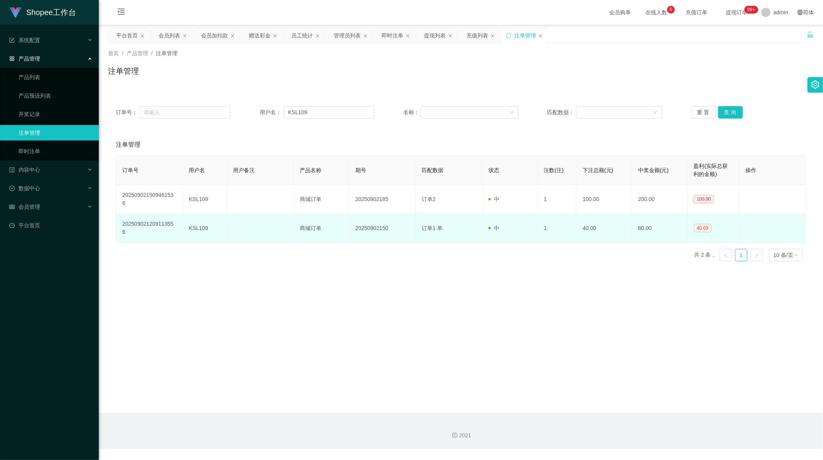
click at [702, 224] on span "40.00" at bounding box center [703, 228] width 18 height 8
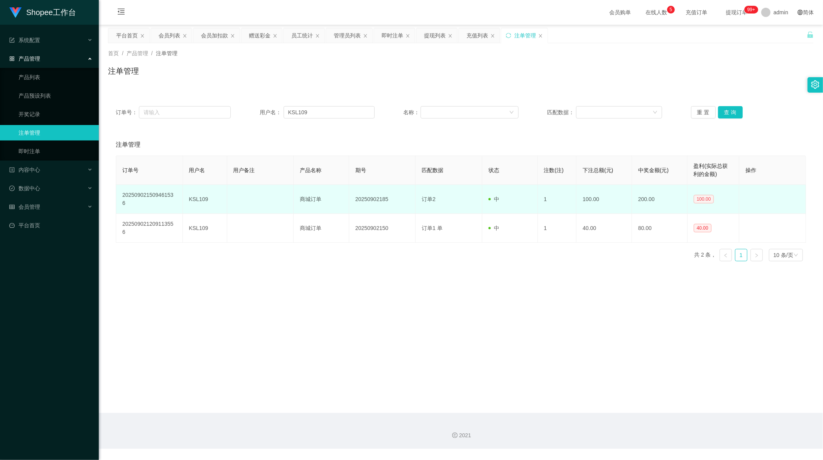
click at [701, 195] on span "100.00" at bounding box center [704, 199] width 20 height 8
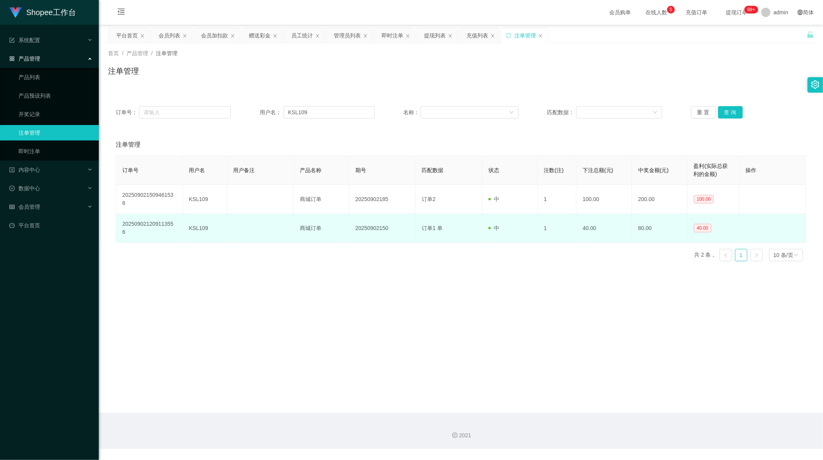
click at [696, 214] on td "40.00" at bounding box center [714, 228] width 52 height 29
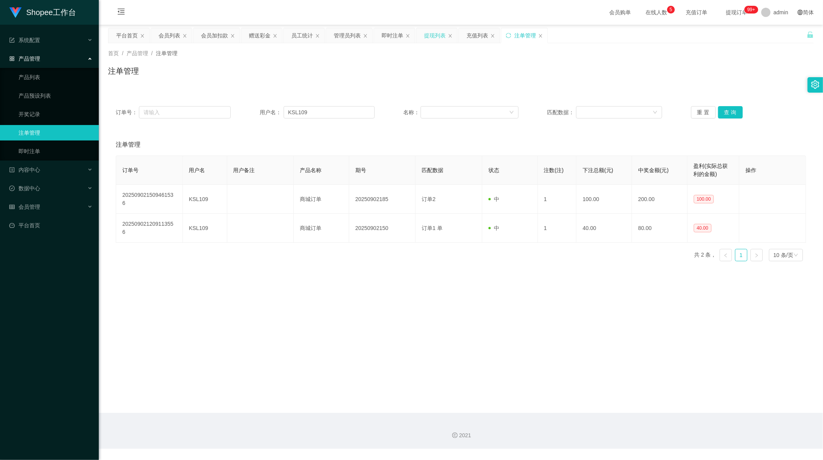
click at [435, 35] on div "提现列表" at bounding box center [435, 35] width 22 height 15
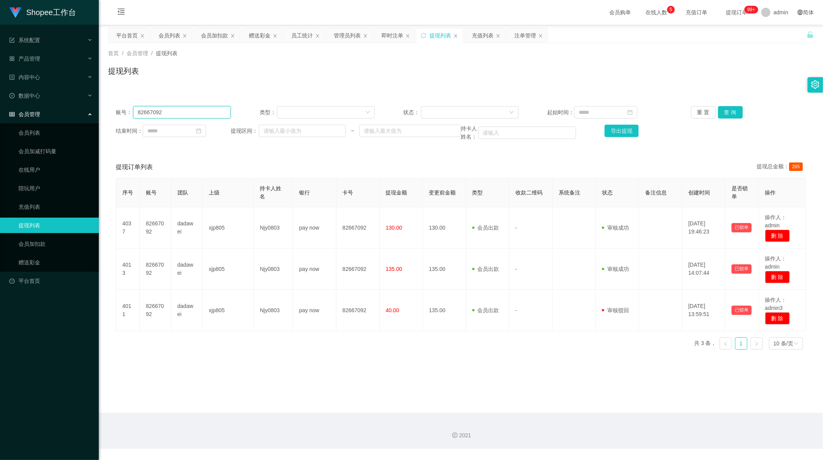
click at [178, 107] on input "82667092" at bounding box center [182, 112] width 98 height 12
paste input "KSL109"
click at [726, 108] on button "查 询" at bounding box center [730, 112] width 25 height 12
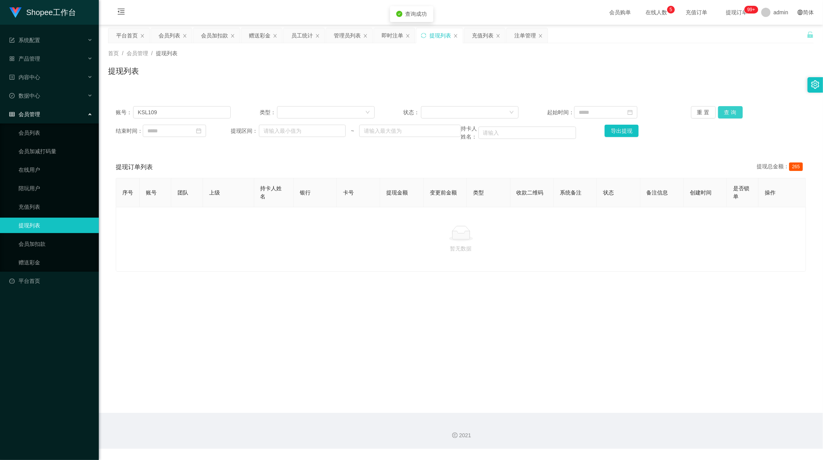
click at [726, 108] on button "查 询" at bounding box center [730, 112] width 25 height 12
click at [726, 108] on div "重 置 查 询" at bounding box center [748, 112] width 115 height 12
click at [726, 108] on button "查 询" at bounding box center [730, 112] width 25 height 12
click at [726, 108] on div "重 置 查 询" at bounding box center [748, 112] width 115 height 12
click at [726, 113] on button "查 询" at bounding box center [730, 112] width 25 height 12
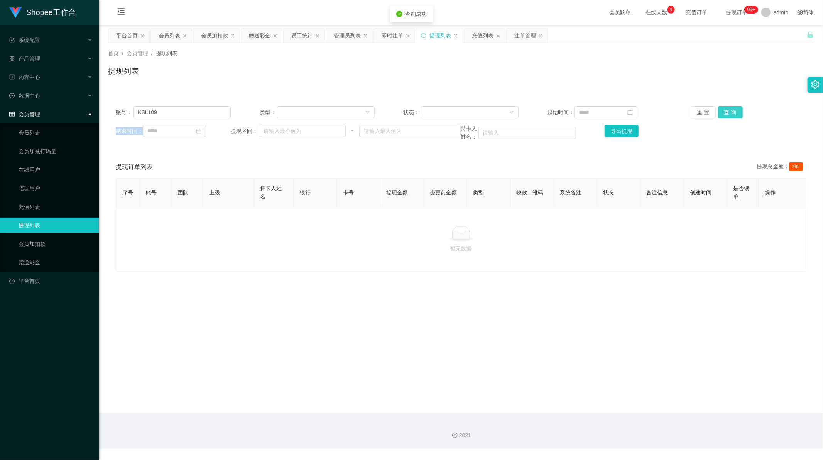
click at [726, 113] on button "查 询" at bounding box center [730, 112] width 25 height 12
click at [726, 113] on div "重 置 查 询" at bounding box center [748, 112] width 115 height 12
click at [726, 113] on button "查 询" at bounding box center [734, 112] width 33 height 12
click at [726, 113] on div "重 置 查 询" at bounding box center [748, 112] width 115 height 12
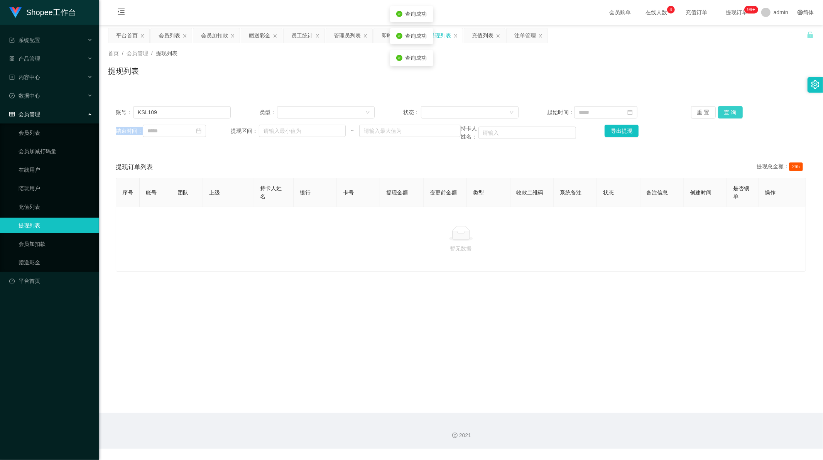
click at [726, 113] on button "查 询" at bounding box center [730, 112] width 25 height 12
click at [726, 113] on div "重 置 查 询" at bounding box center [748, 112] width 115 height 12
click at [726, 113] on button "查 询" at bounding box center [734, 112] width 33 height 12
click at [726, 113] on div "重 置 查 询" at bounding box center [748, 112] width 115 height 12
click at [726, 113] on button "查 询" at bounding box center [734, 112] width 33 height 12
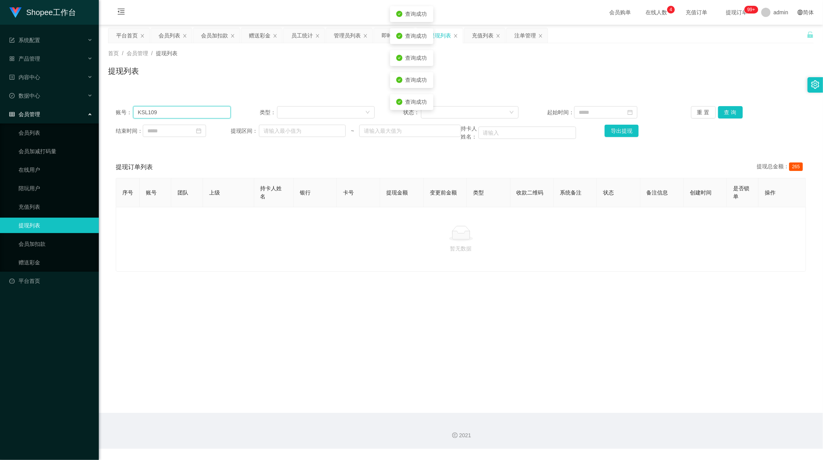
click at [213, 113] on input "KSL109" at bounding box center [182, 112] width 98 height 12
click at [211, 113] on input "KSL109" at bounding box center [182, 112] width 98 height 12
type input "KSL109"
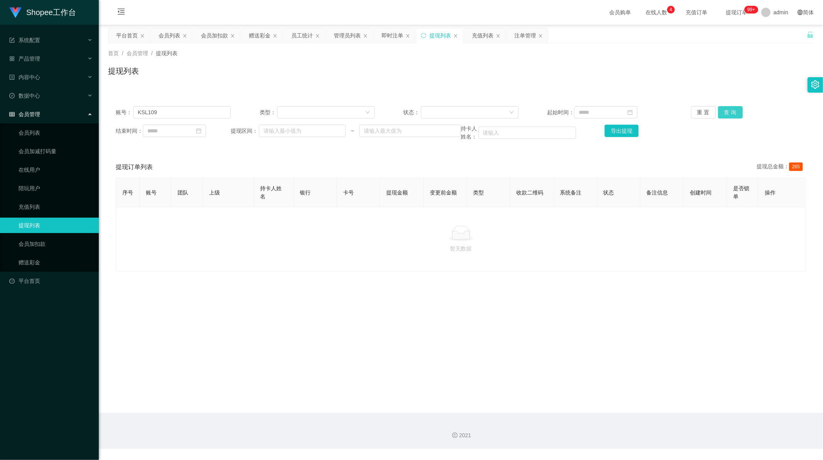
click at [731, 111] on button "查 询" at bounding box center [730, 112] width 25 height 12
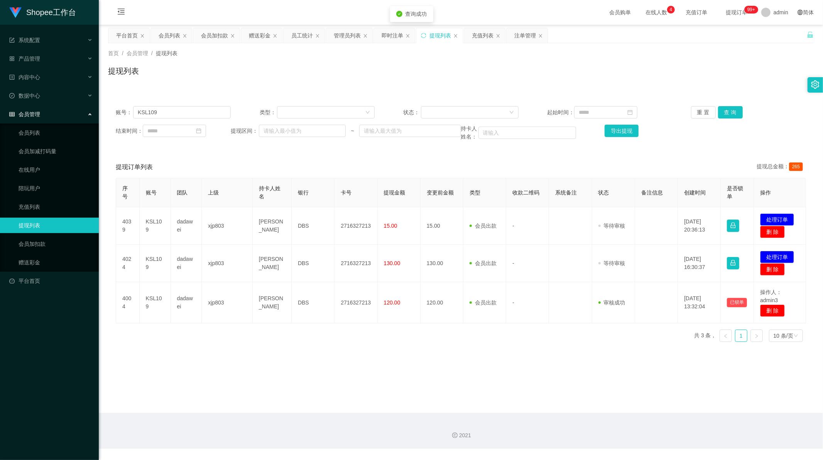
click at [755, 140] on div "结束时间： 提现区间： ~ 持卡人姓名： 导出提现" at bounding box center [461, 133] width 690 height 16
click at [296, 37] on div "员工统计" at bounding box center [302, 35] width 22 height 15
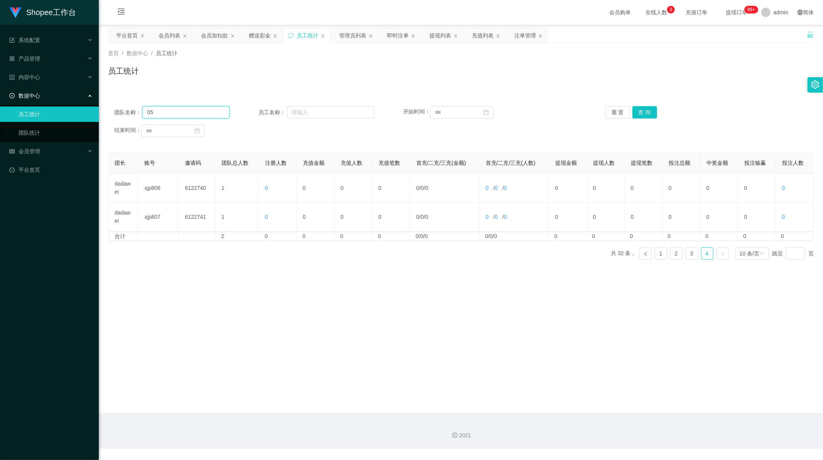
click at [178, 114] on input "05" at bounding box center [185, 112] width 87 height 12
click at [648, 111] on button "查 询" at bounding box center [645, 112] width 25 height 12
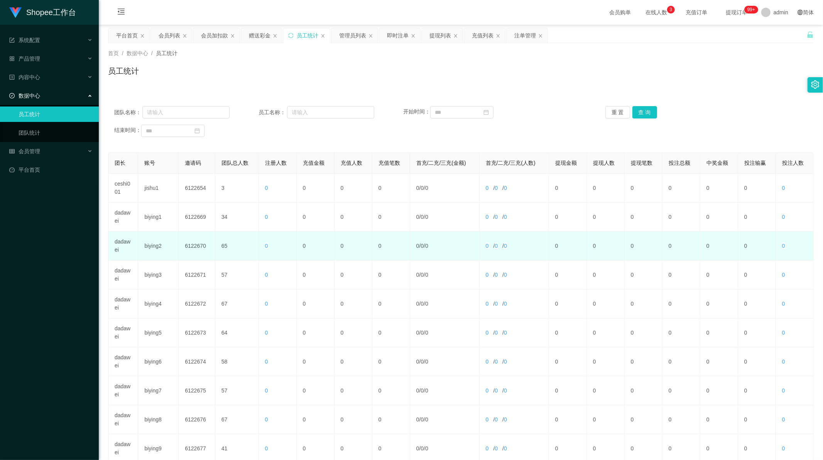
click at [121, 245] on td "dadawei" at bounding box center [123, 246] width 30 height 29
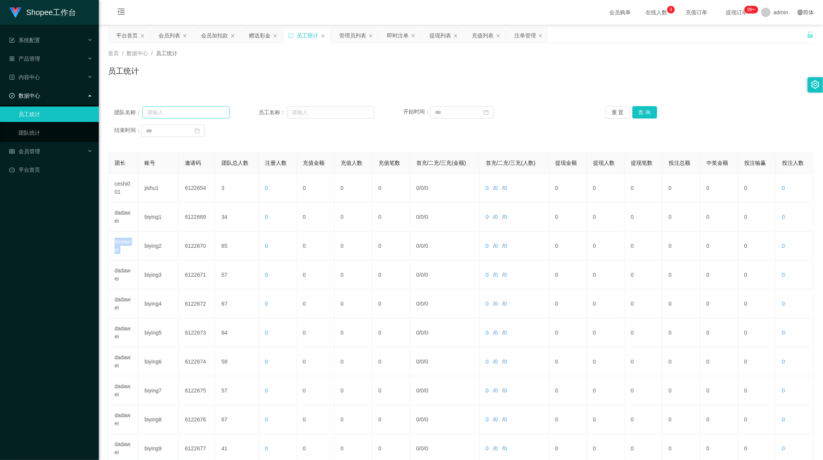
copy td "dadawei"
drag, startPoint x: 191, startPoint y: 113, endPoint x: 312, endPoint y: 90, distance: 123.4
click at [192, 113] on input "text" at bounding box center [185, 112] width 87 height 12
paste input "dadawei"
type input "dadawei"
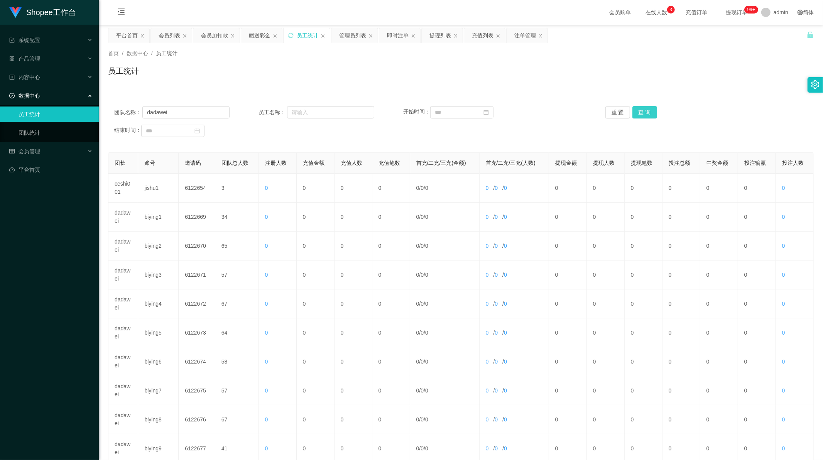
click at [650, 112] on button "查 询" at bounding box center [645, 112] width 25 height 12
click at [648, 112] on button "查 询" at bounding box center [645, 112] width 25 height 12
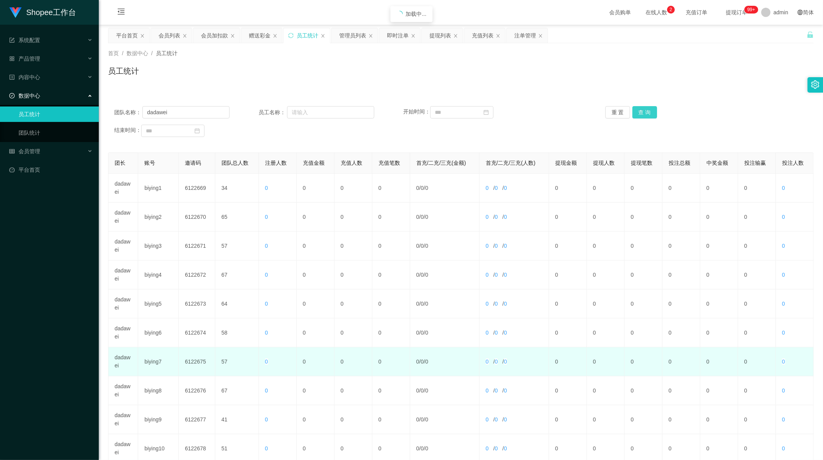
scroll to position [74, 0]
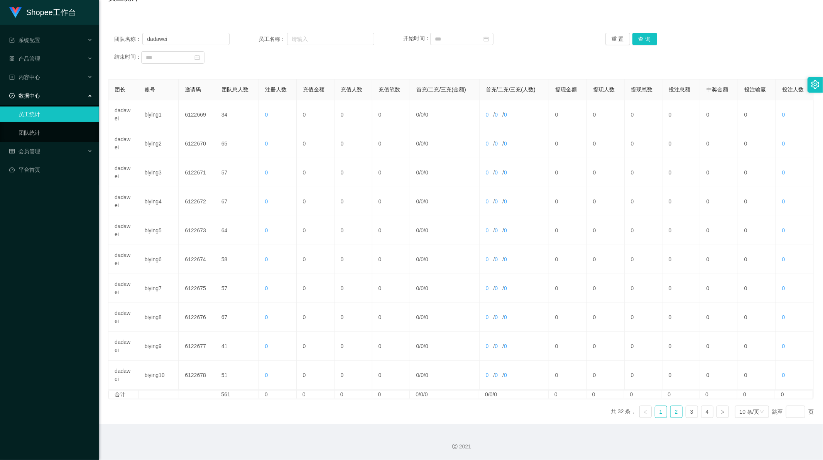
click at [671, 416] on link "2" at bounding box center [677, 412] width 12 height 12
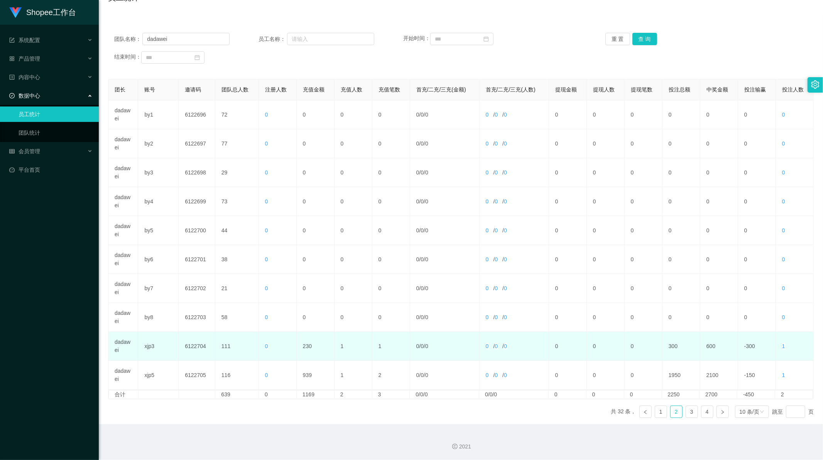
click at [304, 345] on td "230" at bounding box center [316, 346] width 38 height 29
copy td "230"
click at [306, 345] on td "230" at bounding box center [316, 346] width 38 height 29
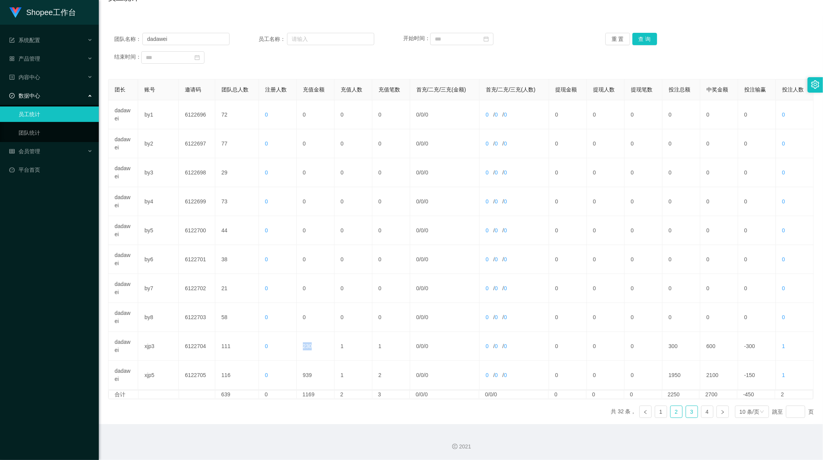
click at [686, 416] on link "3" at bounding box center [692, 412] width 12 height 12
click at [674, 413] on link "2" at bounding box center [677, 412] width 12 height 12
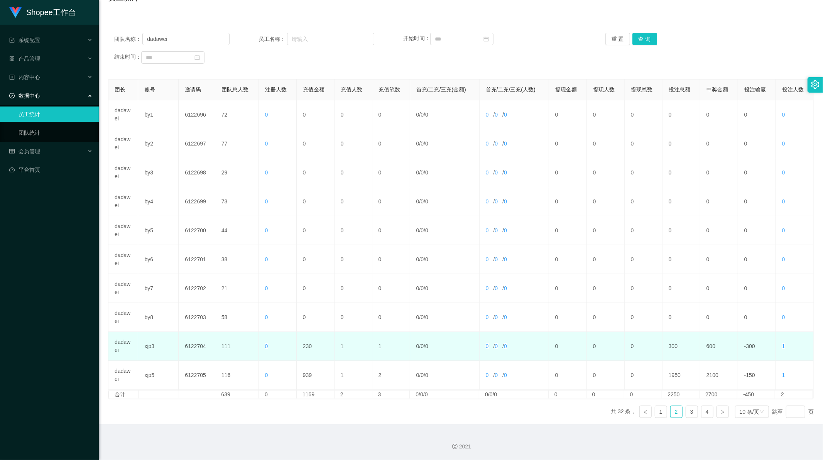
click at [308, 345] on td "230" at bounding box center [316, 346] width 38 height 29
copy td "230"
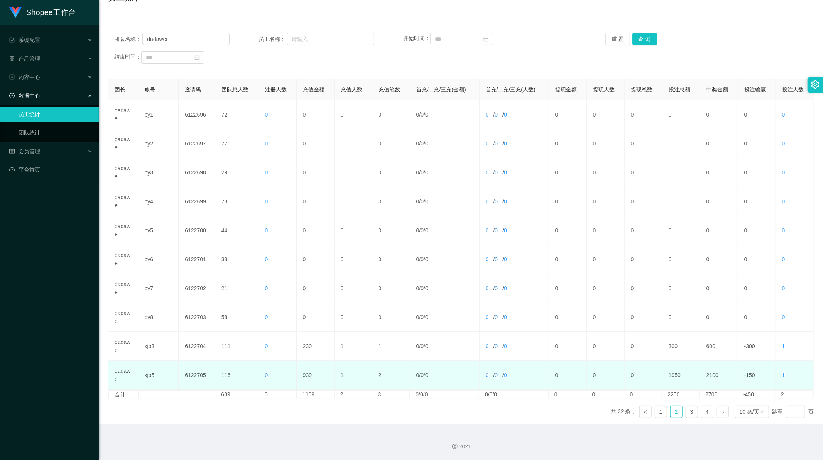
click at [306, 374] on td "939" at bounding box center [316, 375] width 38 height 29
copy td "939"
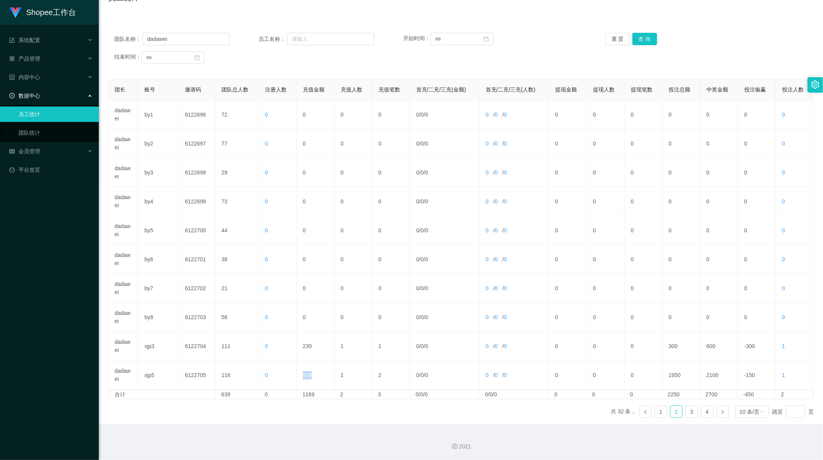
scroll to position [0, 0]
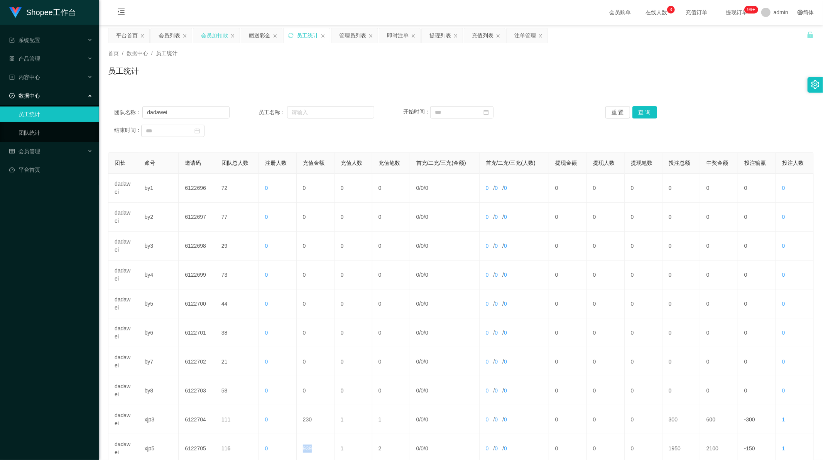
click at [207, 36] on div "会员加扣款" at bounding box center [214, 35] width 27 height 15
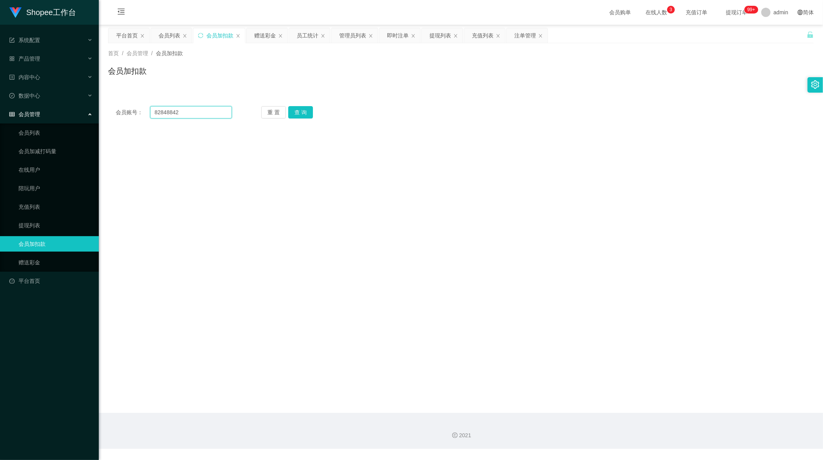
click at [175, 115] on input "82848842" at bounding box center [191, 112] width 82 height 12
paste input "6"
type input "6"
click at [301, 110] on button "查 询" at bounding box center [300, 112] width 25 height 12
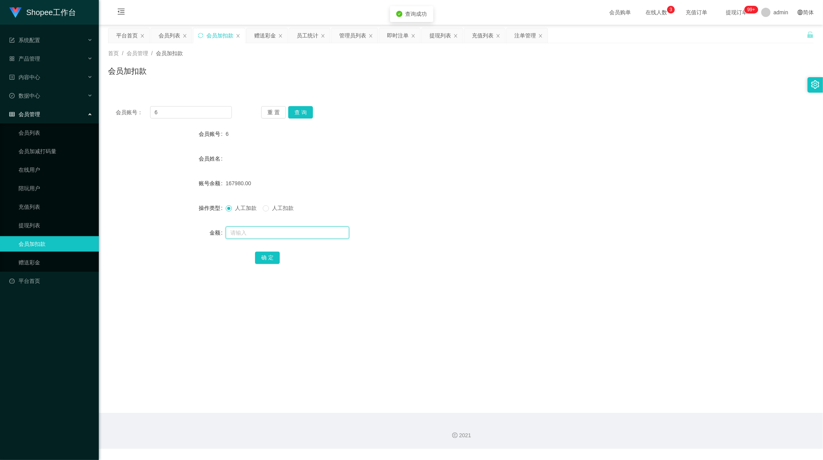
click at [267, 232] on input "text" at bounding box center [288, 233] width 124 height 12
type input "4"
click at [264, 256] on button "确 定" at bounding box center [267, 258] width 25 height 12
click at [179, 112] on input "6" at bounding box center [191, 112] width 82 height 12
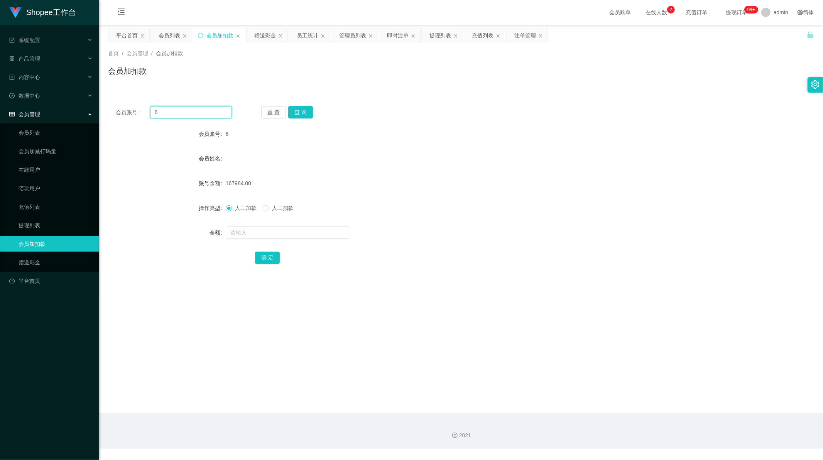
drag, startPoint x: 179, startPoint y: 112, endPoint x: 254, endPoint y: 112, distance: 74.9
click at [180, 112] on input "6" at bounding box center [191, 112] width 82 height 12
paste input "8"
type input "8"
click at [293, 113] on button "查 询" at bounding box center [300, 112] width 25 height 12
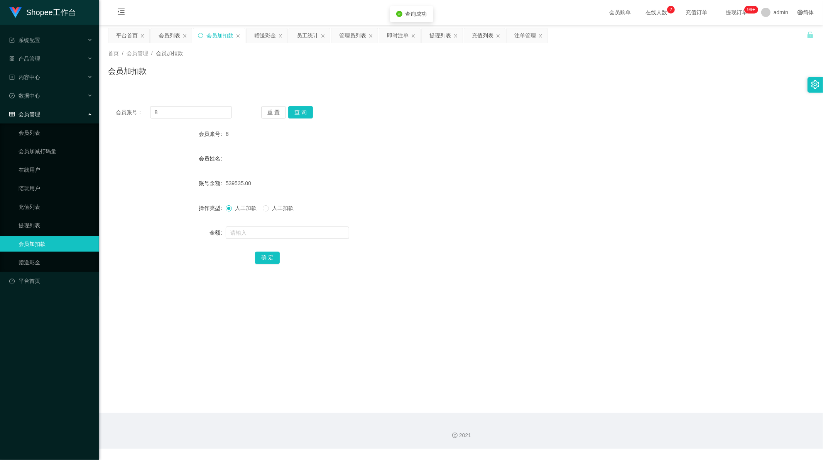
click at [256, 225] on div at bounding box center [432, 232] width 412 height 15
click at [256, 228] on input "text" at bounding box center [288, 233] width 124 height 12
type input "4"
click at [262, 259] on button "确 定" at bounding box center [267, 258] width 25 height 12
click at [300, 34] on div "员工统计" at bounding box center [308, 35] width 22 height 15
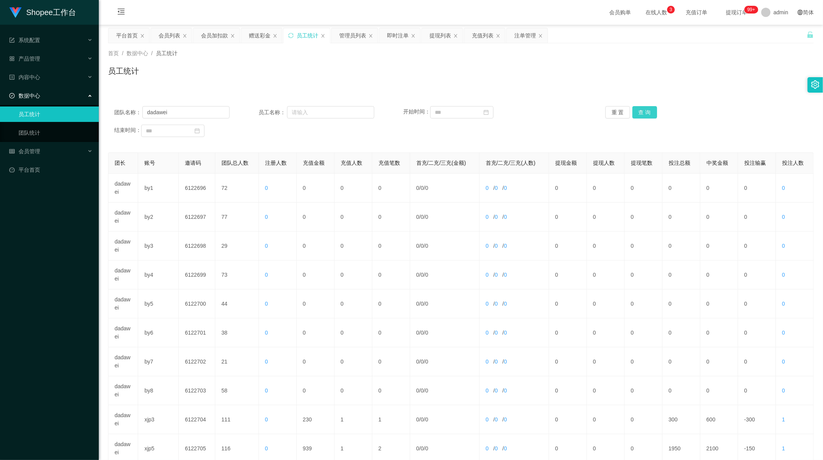
click at [641, 113] on button "查 询" at bounding box center [645, 112] width 25 height 12
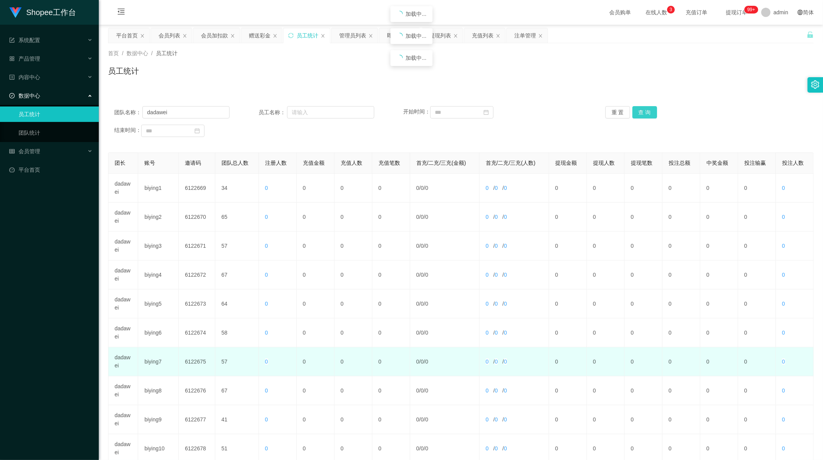
scroll to position [74, 0]
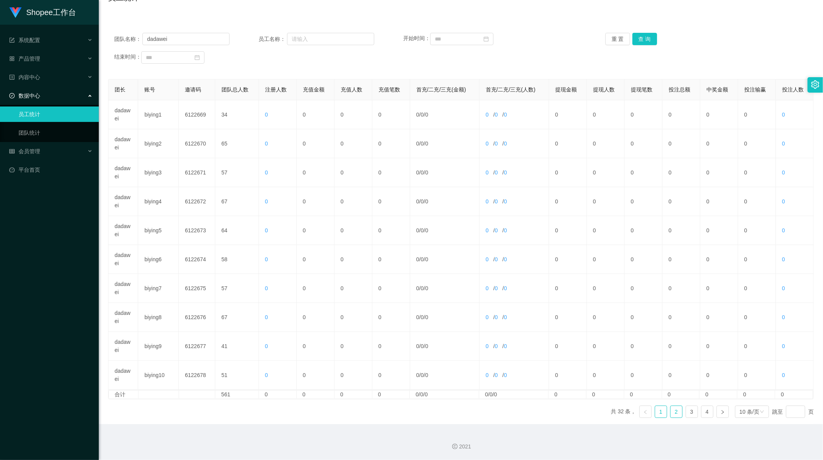
click at [674, 412] on link "2" at bounding box center [677, 412] width 12 height 12
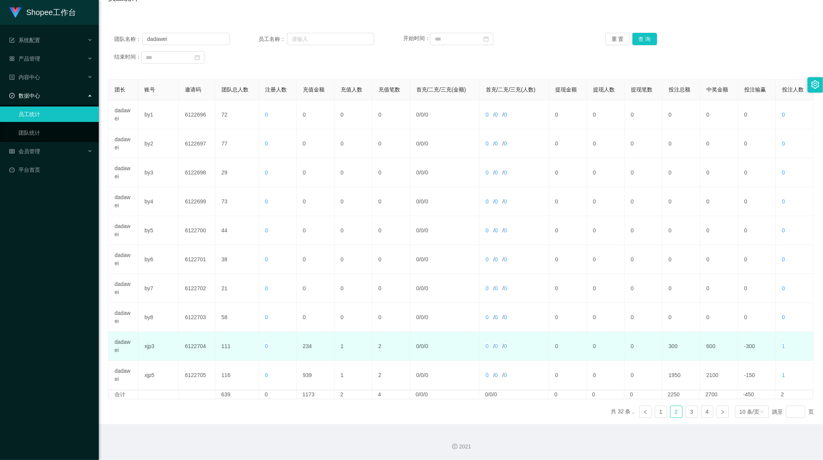
click at [303, 351] on td "234" at bounding box center [316, 346] width 38 height 29
copy td "234"
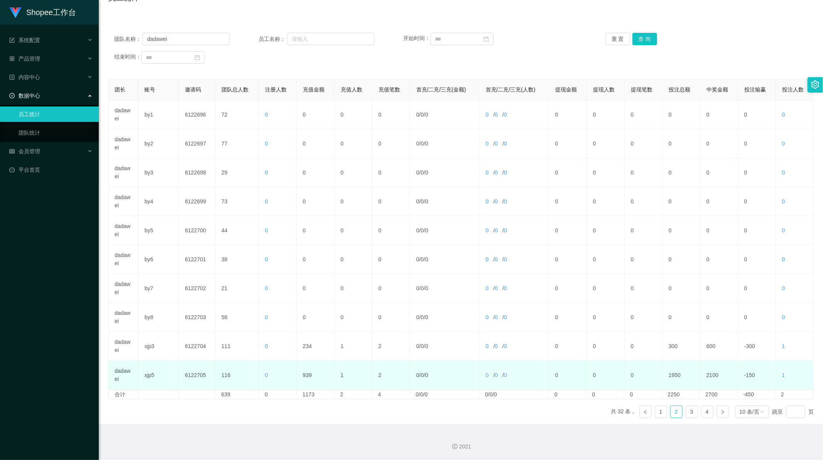
click at [303, 377] on td "939" at bounding box center [316, 375] width 38 height 29
copy td "939"
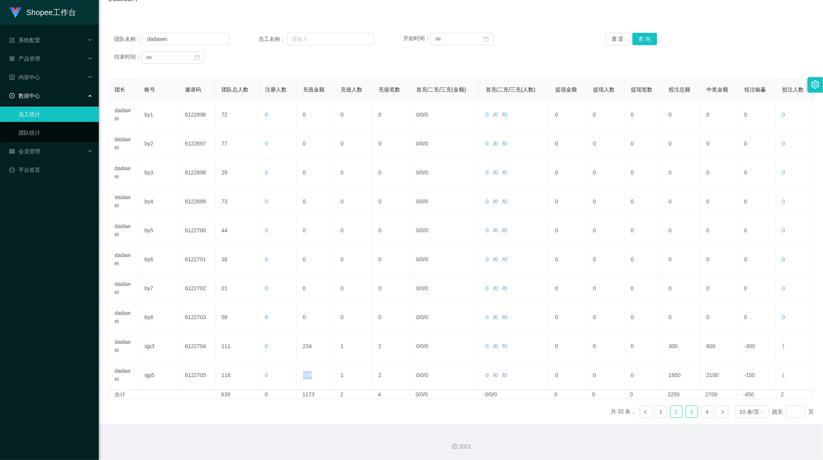
click at [686, 414] on link "3" at bounding box center [692, 412] width 12 height 12
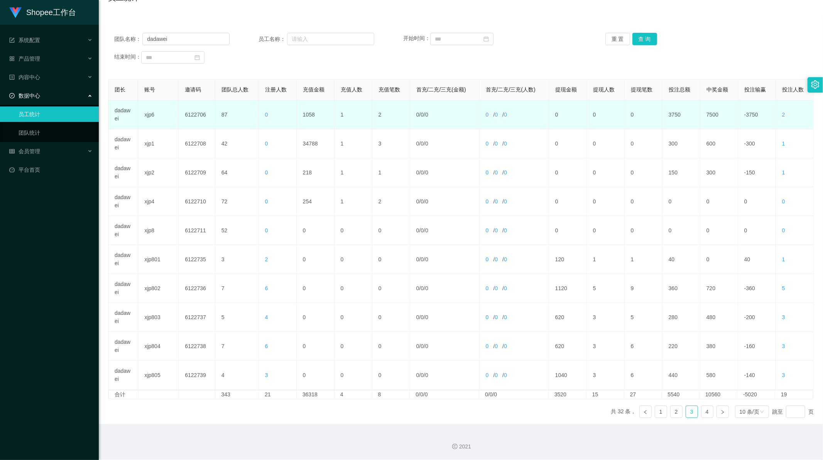
click at [303, 117] on td "1058" at bounding box center [316, 114] width 38 height 29
copy td "1058"
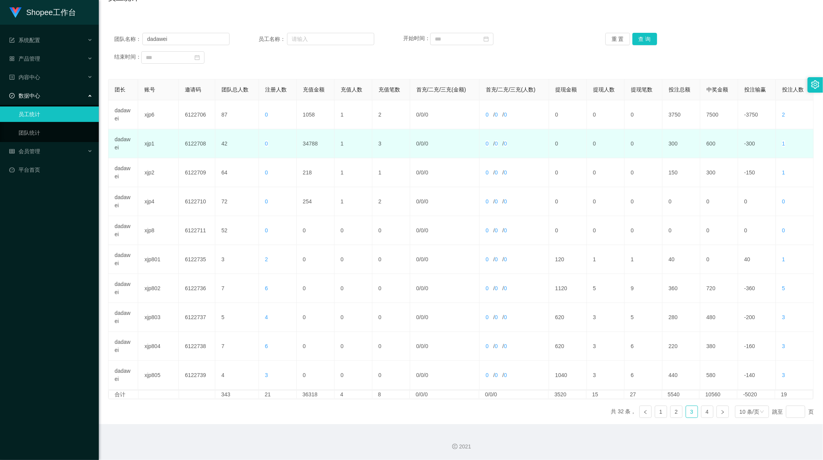
click at [309, 144] on td "34788" at bounding box center [316, 143] width 38 height 29
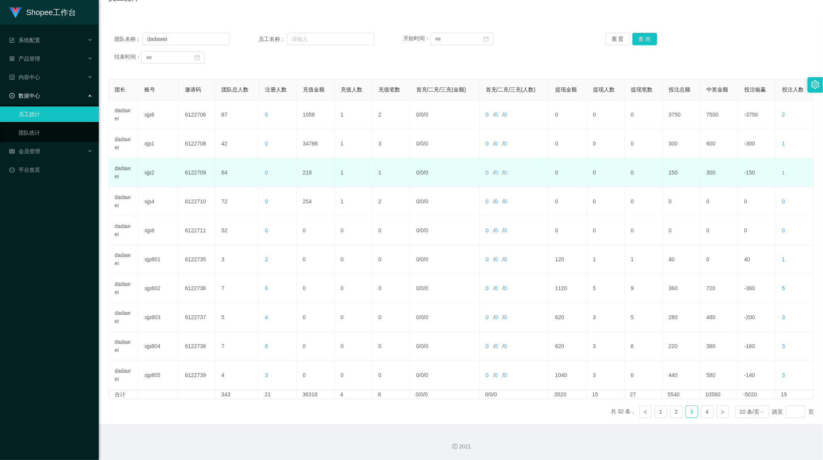
click at [305, 170] on td "218" at bounding box center [316, 172] width 38 height 29
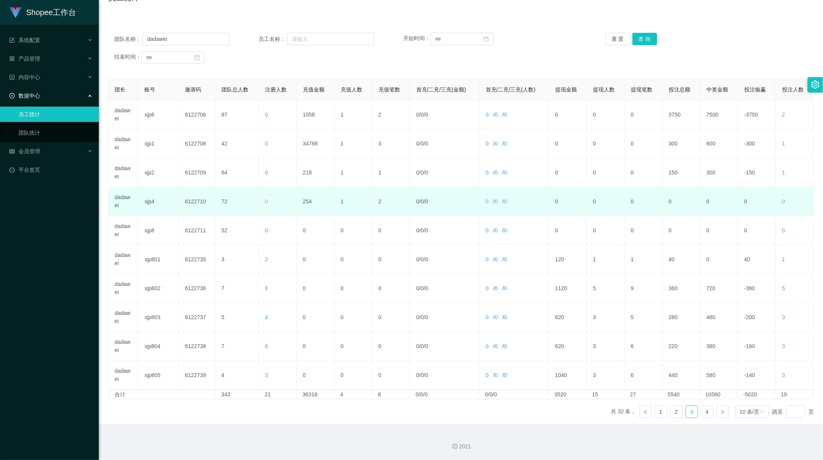
click at [308, 198] on td "254" at bounding box center [316, 201] width 38 height 29
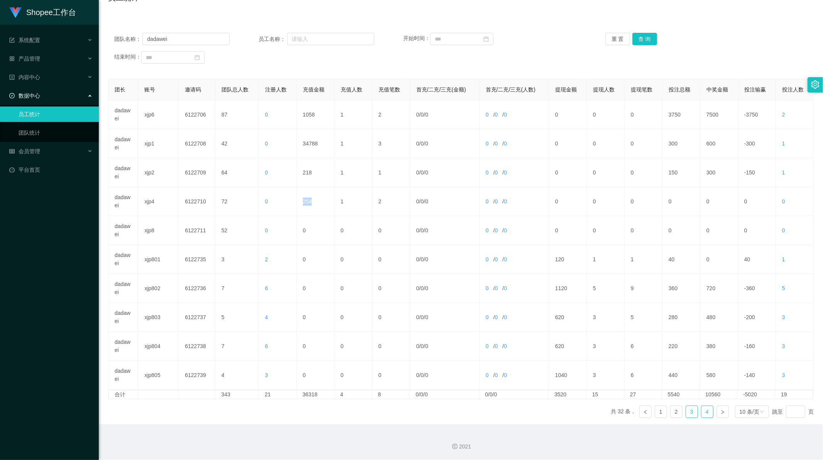
click at [702, 410] on link "4" at bounding box center [708, 412] width 12 height 12
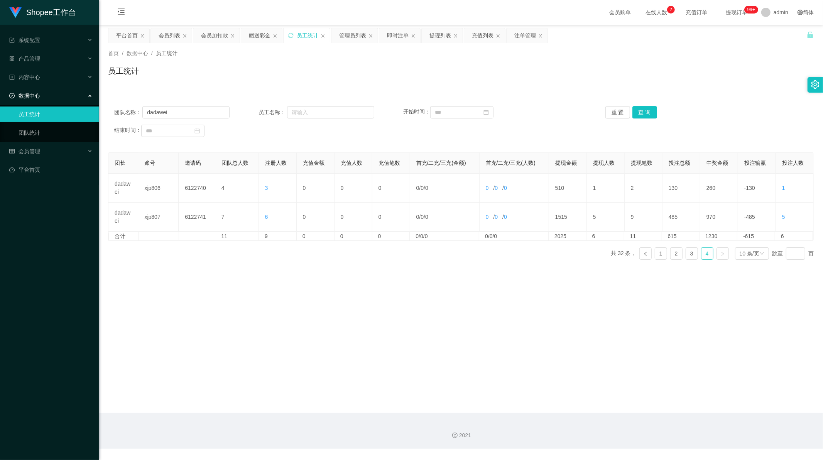
scroll to position [0, 0]
click at [650, 107] on button "查 询" at bounding box center [645, 112] width 25 height 12
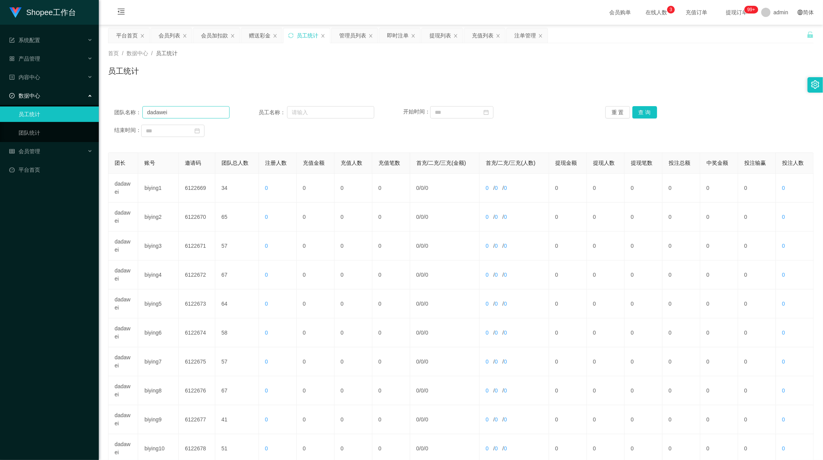
drag, startPoint x: 208, startPoint y: 105, endPoint x: 204, endPoint y: 110, distance: 5.7
click at [207, 106] on div "团队名称： dadawei 员工名称： 开始时间： 重 置 查 询 结束时间：" at bounding box center [461, 121] width 706 height 46
click at [204, 110] on input "dadawei" at bounding box center [185, 112] width 87 height 12
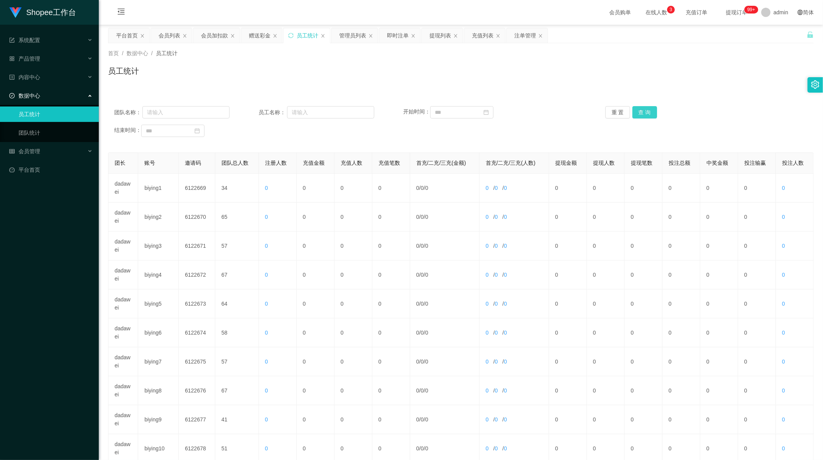
click at [647, 112] on button "查 询" at bounding box center [645, 112] width 25 height 12
click at [635, 112] on button "查 询" at bounding box center [645, 112] width 25 height 12
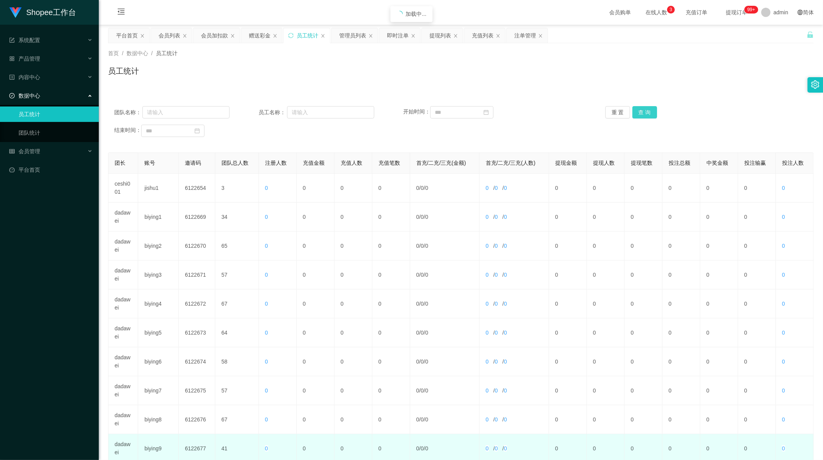
scroll to position [74, 0]
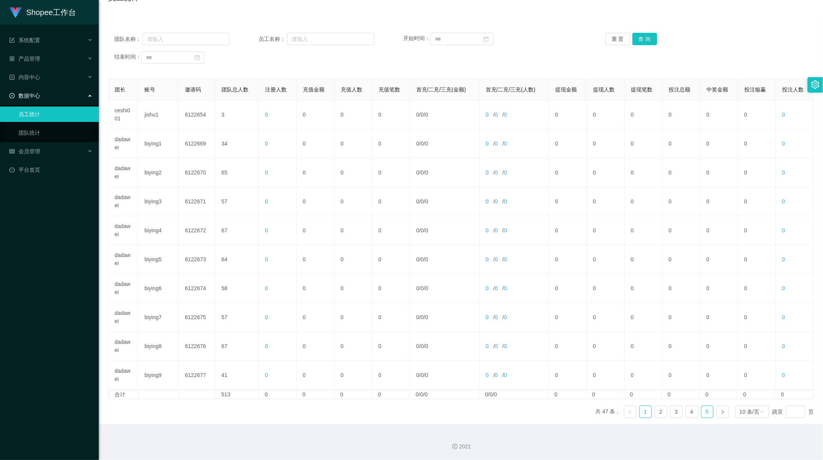
click at [703, 412] on link "5" at bounding box center [708, 412] width 12 height 12
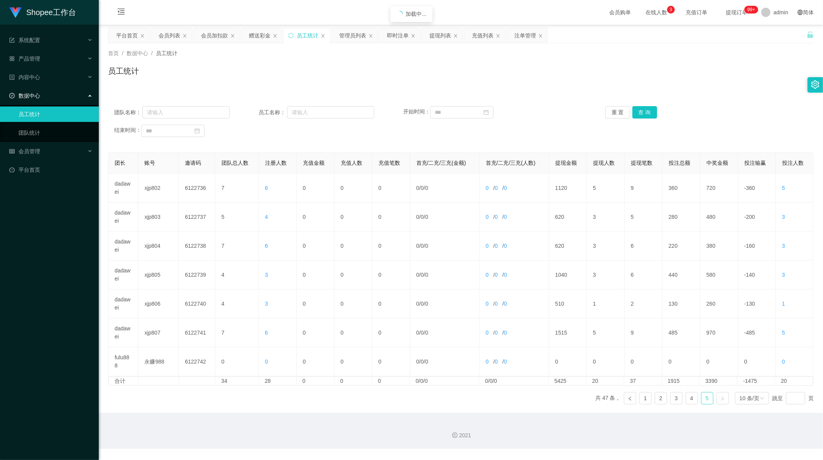
scroll to position [0, 0]
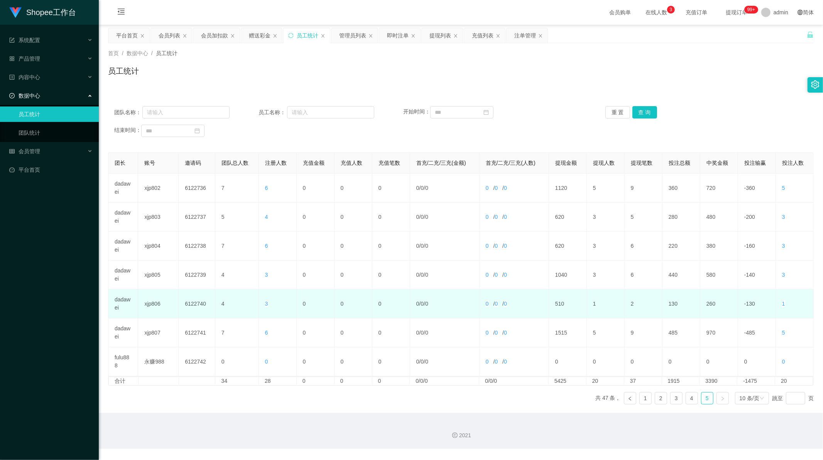
click at [121, 301] on td "dadawei" at bounding box center [123, 303] width 30 height 29
click at [151, 303] on td "xjp806" at bounding box center [158, 303] width 41 height 29
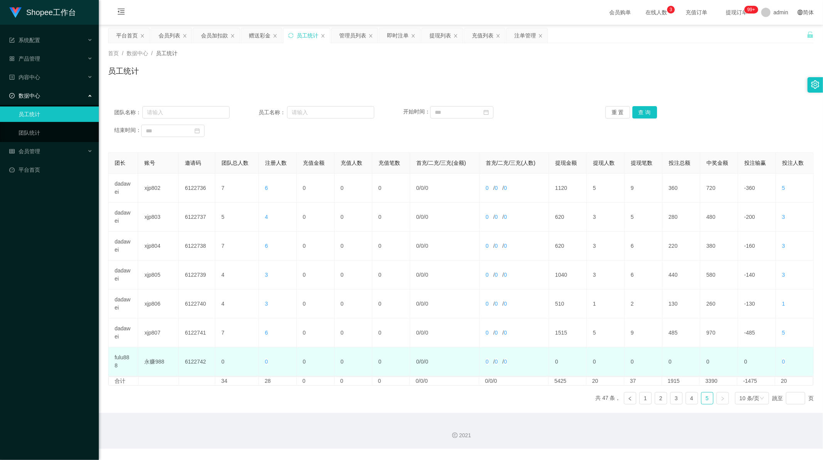
click at [130, 359] on td "fulu888" at bounding box center [123, 361] width 30 height 29
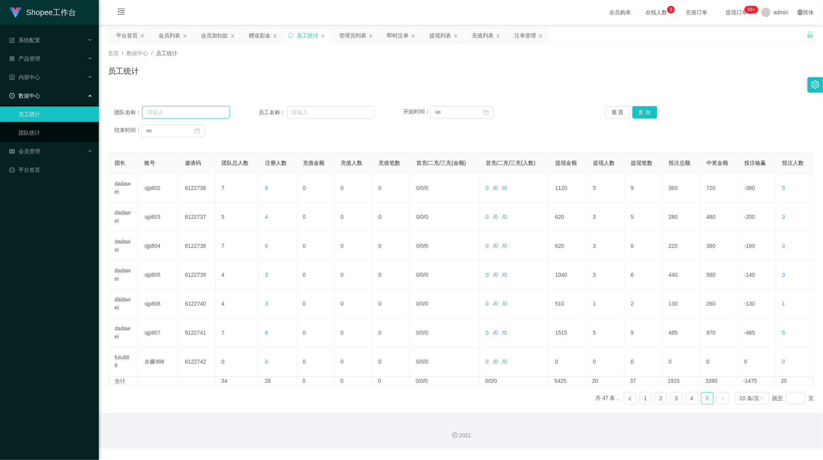
click at [200, 111] on input "text" at bounding box center [185, 112] width 87 height 12
paste input "fulu888"
type input "fulu888"
click at [643, 111] on button "查 询" at bounding box center [645, 112] width 25 height 12
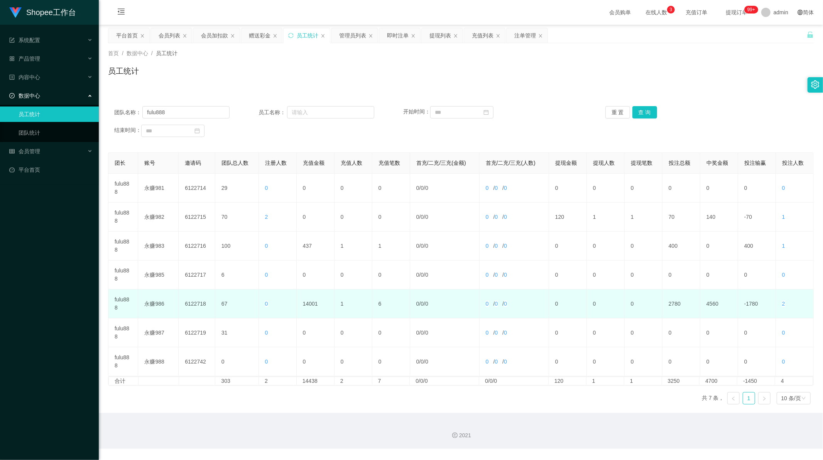
click at [314, 300] on td "14001" at bounding box center [316, 303] width 38 height 29
click at [313, 300] on td "14001" at bounding box center [316, 303] width 38 height 29
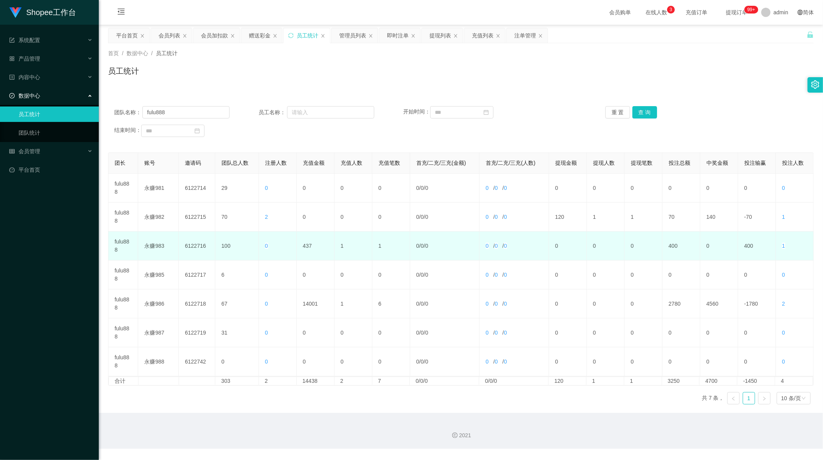
click at [308, 246] on td "437" at bounding box center [316, 246] width 38 height 29
